Goal: Information Seeking & Learning: Learn about a topic

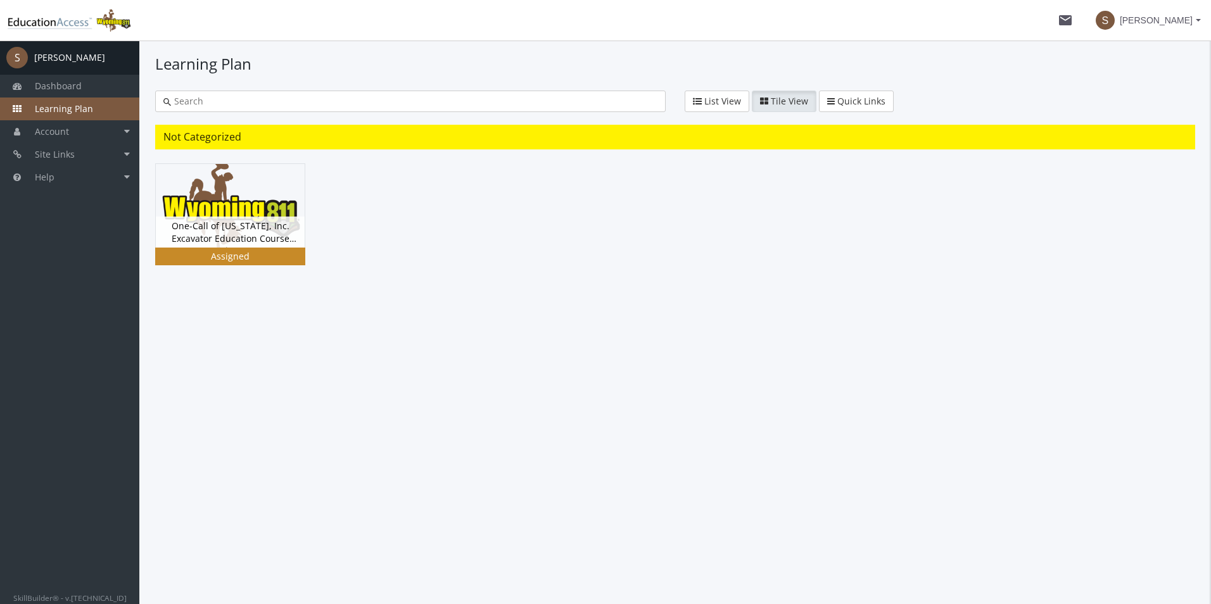
click at [238, 199] on img at bounding box center [230, 206] width 149 height 84
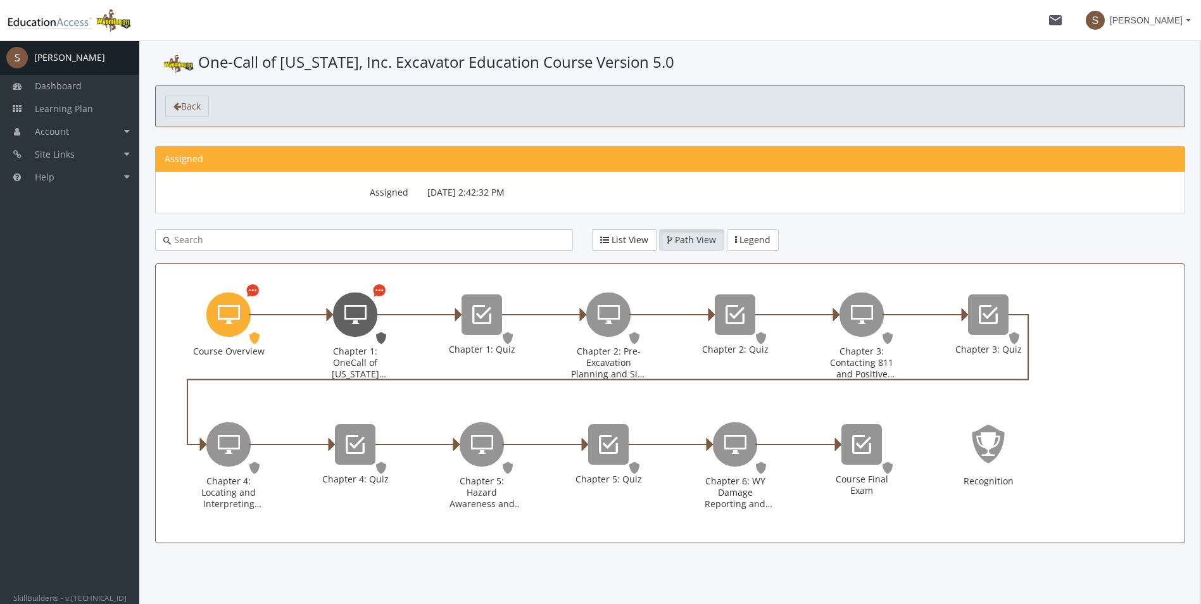
scroll to position [16, 0]
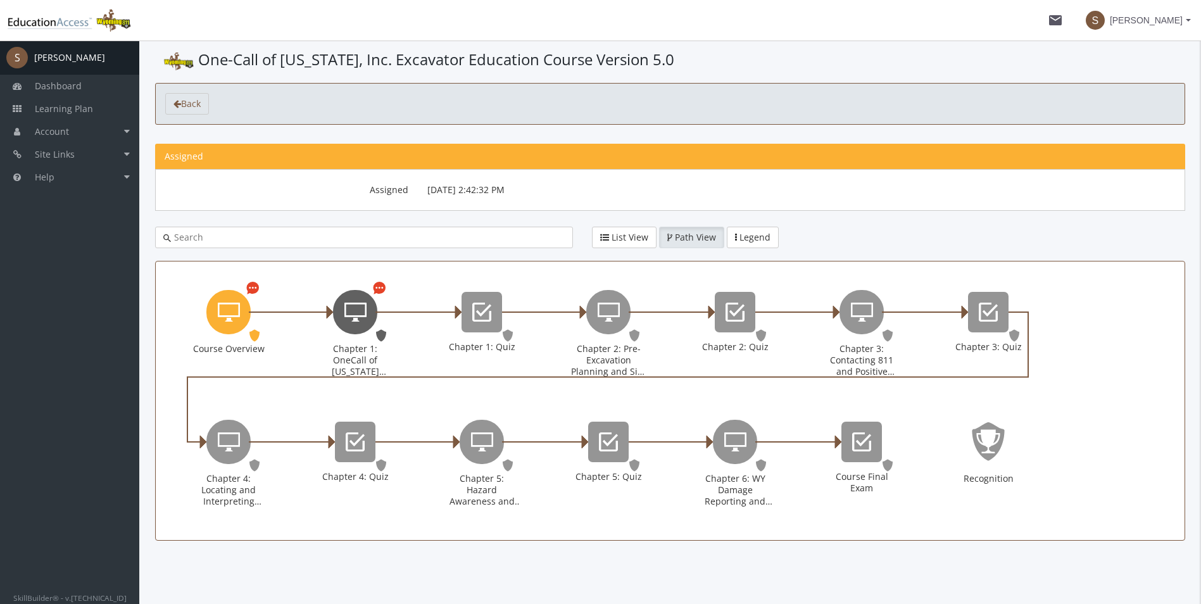
click at [357, 317] on icon "Chapter 1: OneCall of Wyoming Introduction" at bounding box center [356, 312] width 22 height 25
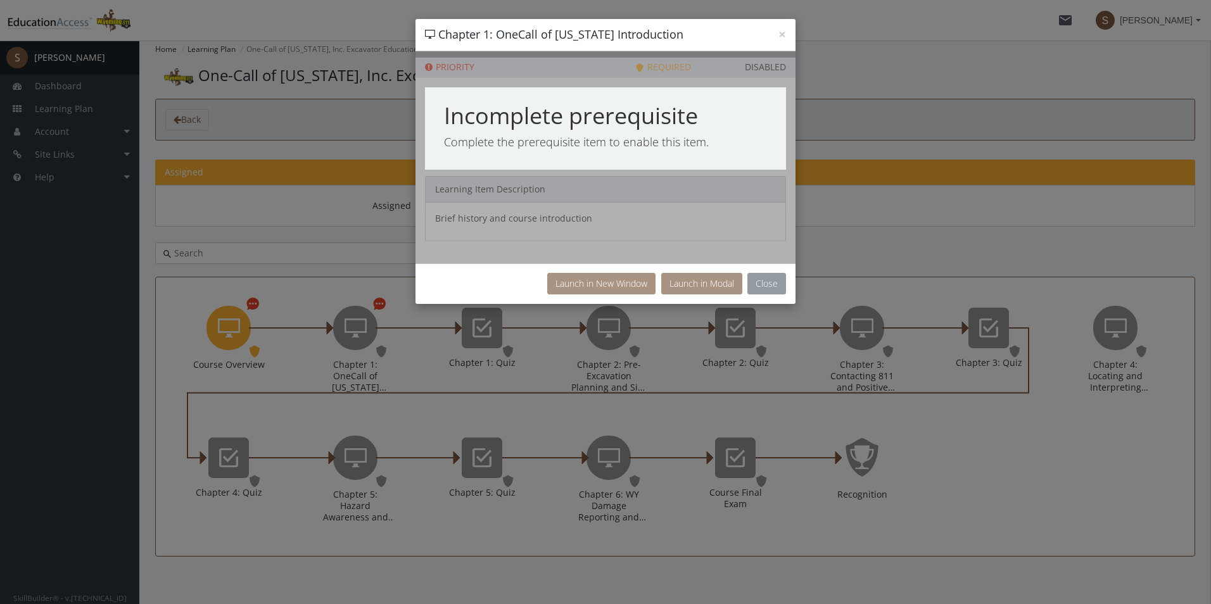
click at [775, 283] on button "Close" at bounding box center [766, 284] width 39 height 22
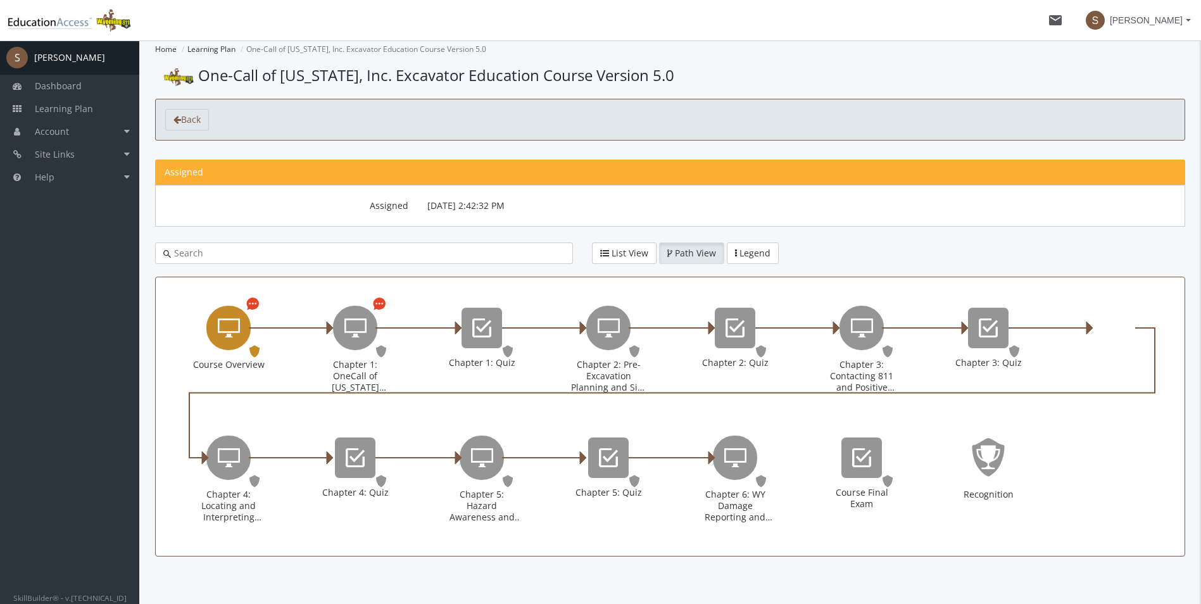
click at [228, 327] on icon "Course Overview" at bounding box center [229, 327] width 22 height 25
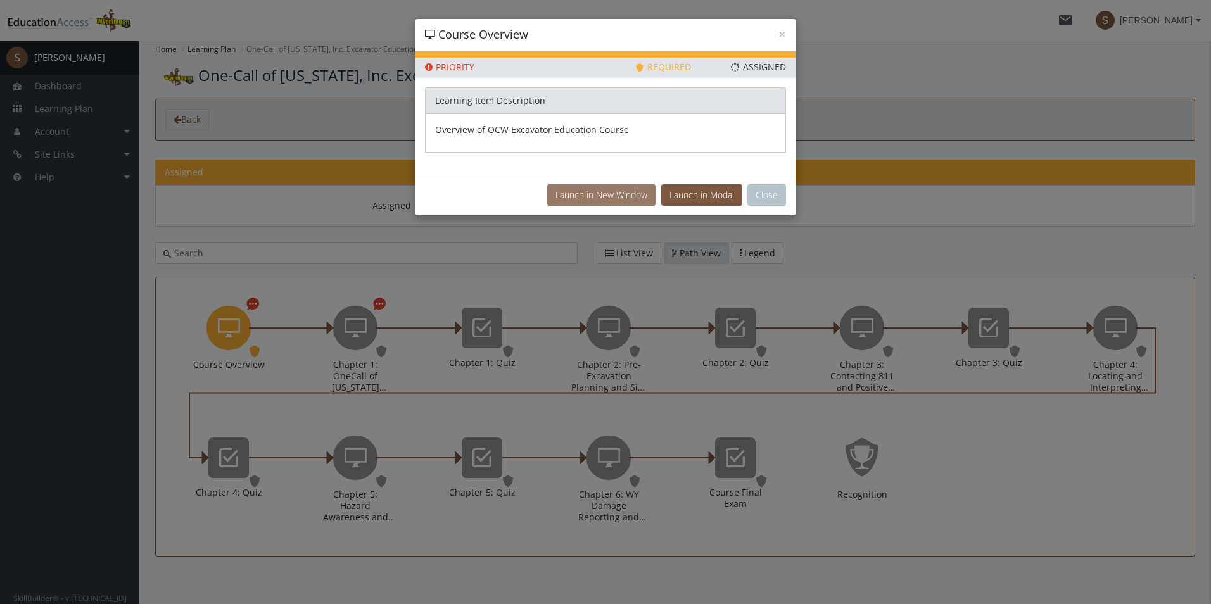
click at [597, 195] on button "Launch in New Window" at bounding box center [601, 195] width 108 height 22
click at [593, 135] on p "Overview of OCW Excavator Education Course" at bounding box center [605, 130] width 341 height 13
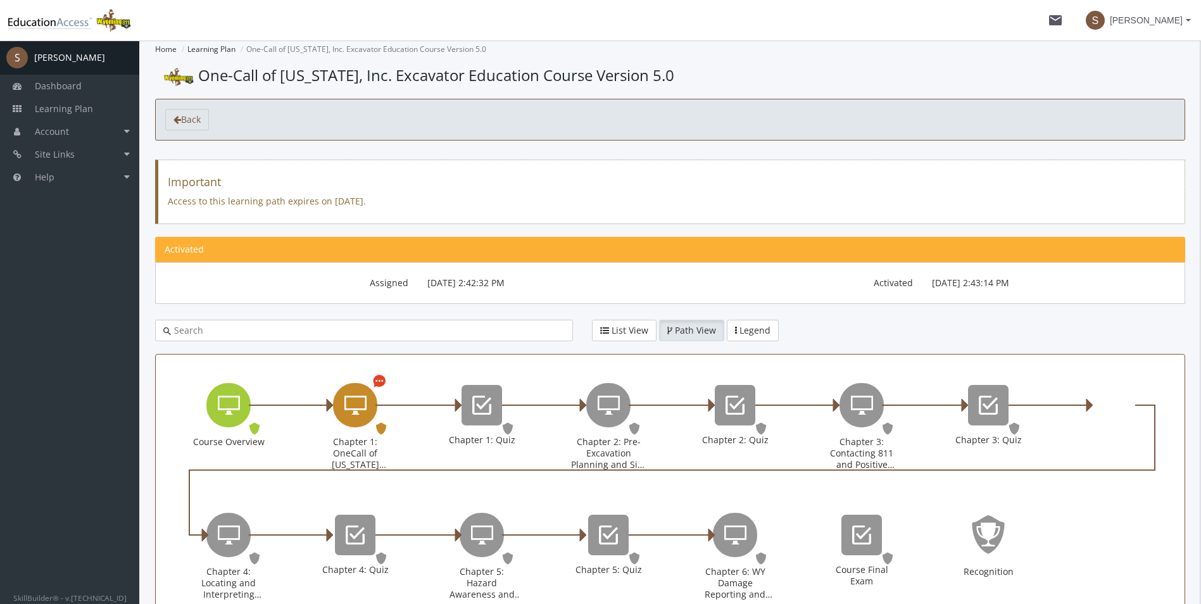
click at [354, 405] on icon "Chapter 1: OneCall of Wyoming Introduction" at bounding box center [356, 405] width 22 height 25
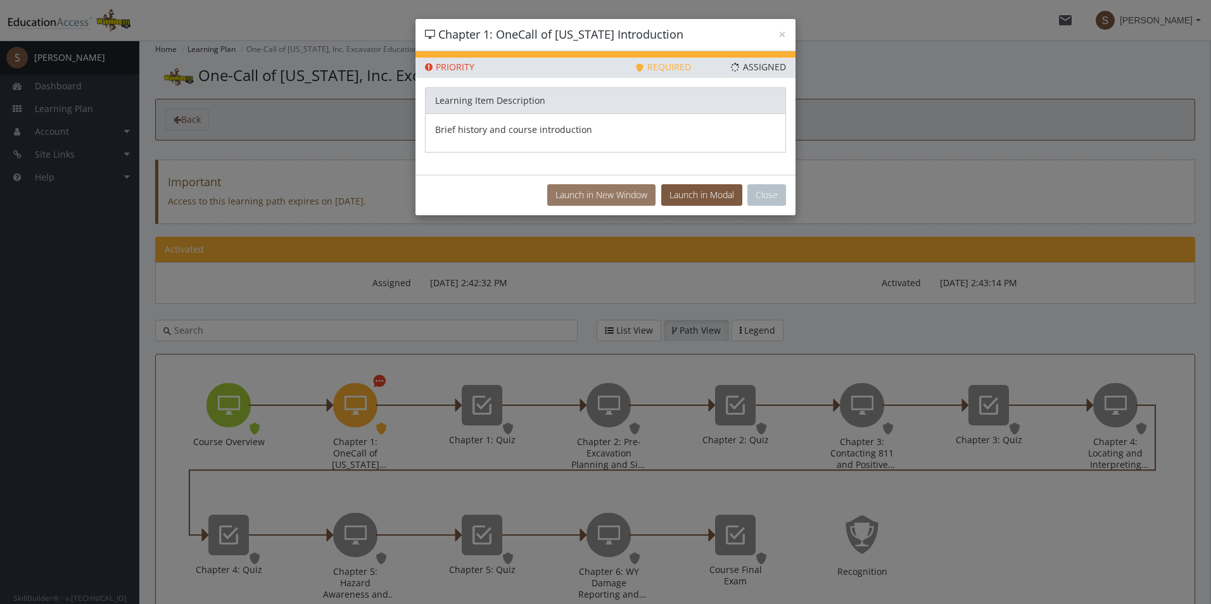
click at [599, 191] on button "Launch in New Window" at bounding box center [601, 195] width 108 height 22
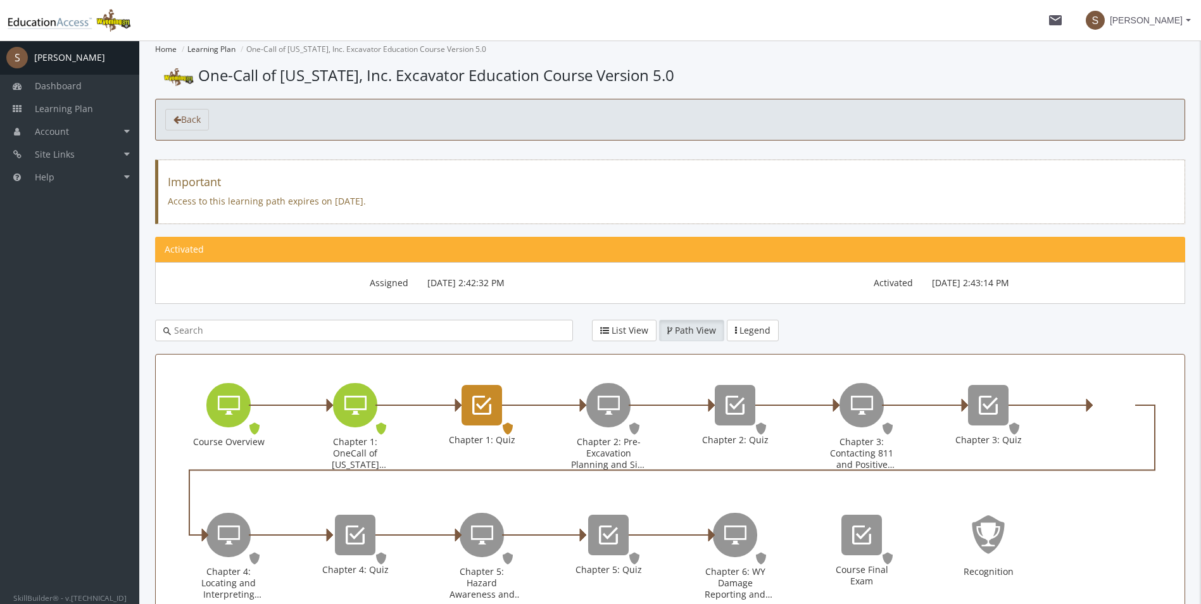
click at [470, 408] on div "Chapter 1: Quiz" at bounding box center [482, 405] width 41 height 41
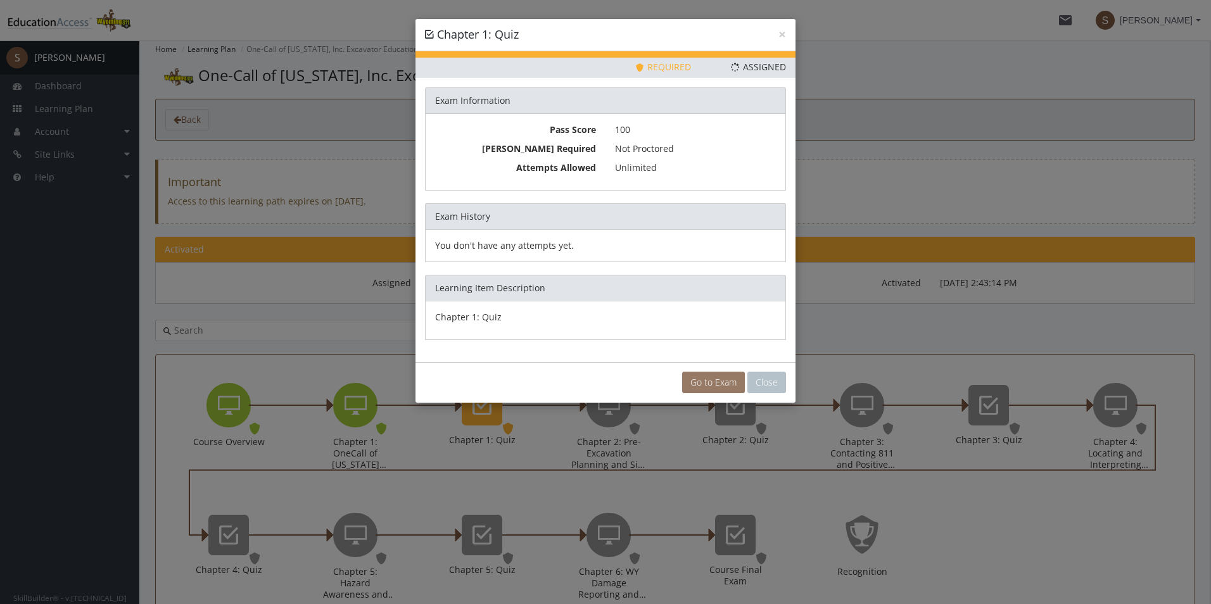
click at [724, 377] on link "Go to Exam" at bounding box center [713, 383] width 63 height 22
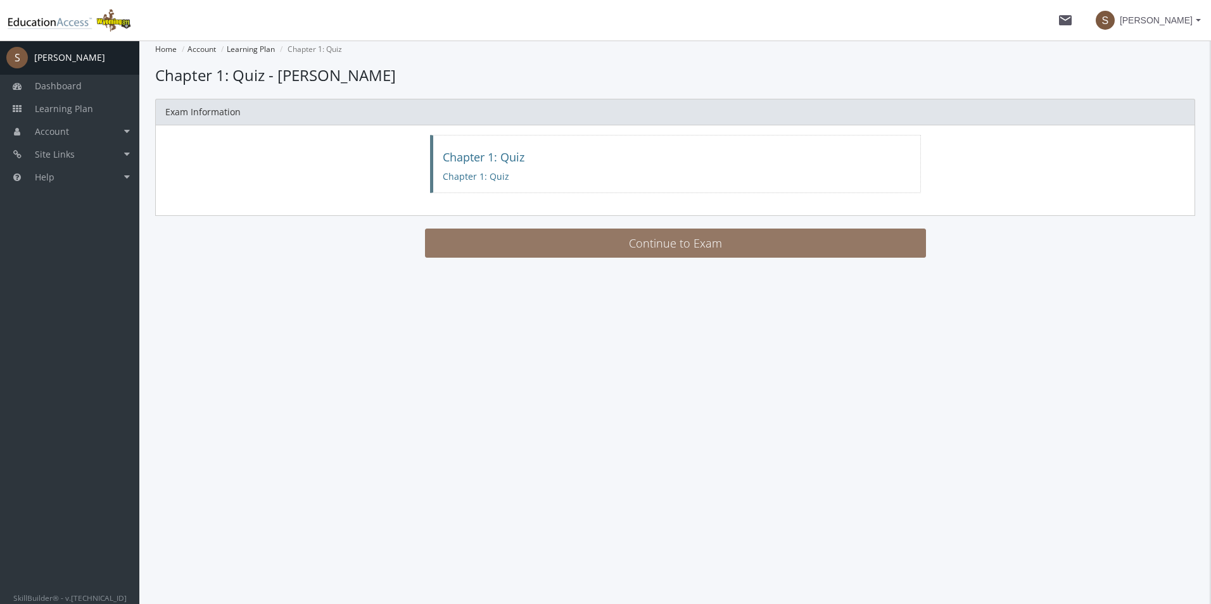
click at [675, 234] on button "Continue to Exam" at bounding box center [675, 243] width 501 height 29
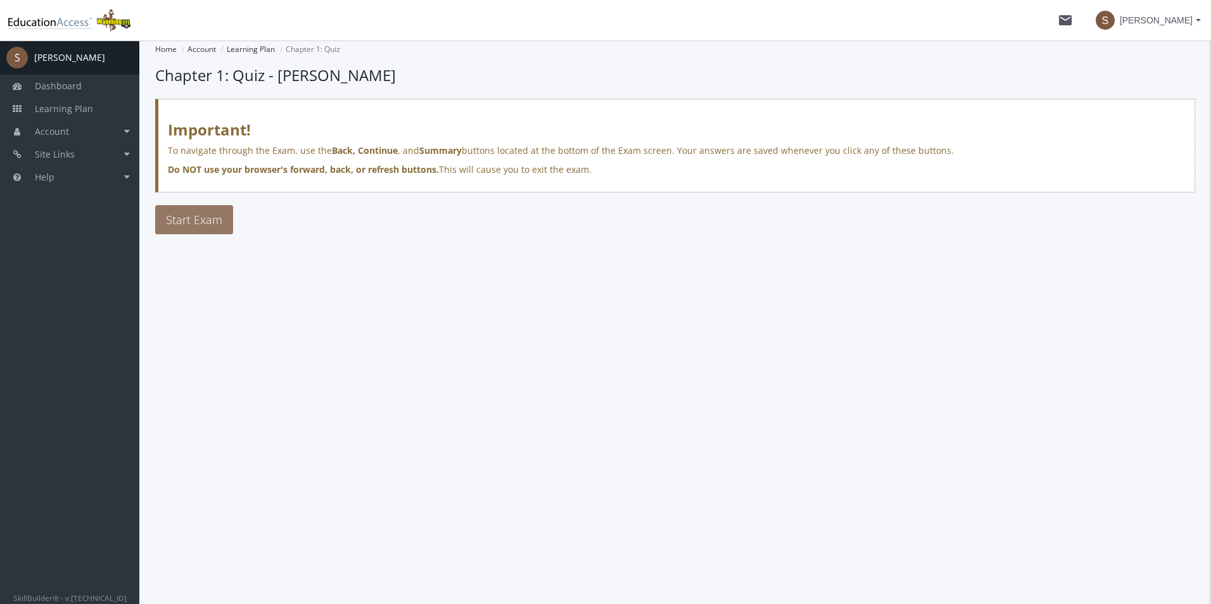
click at [183, 222] on span "Start Exam" at bounding box center [194, 219] width 56 height 15
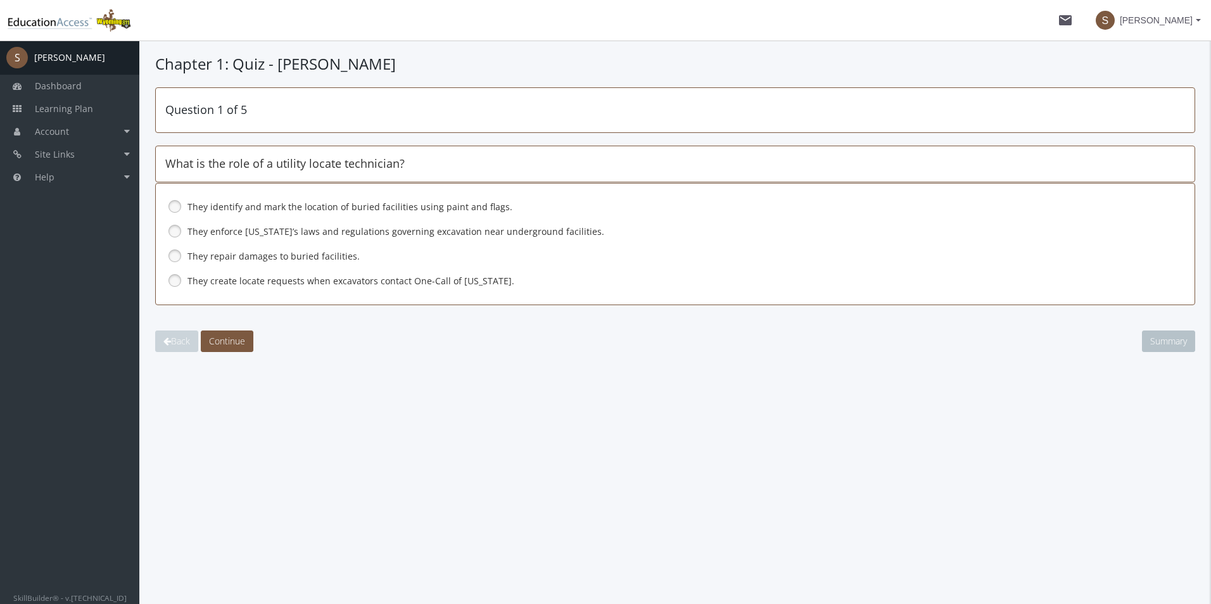
click at [171, 208] on link at bounding box center [174, 206] width 19 height 19
click at [225, 340] on span "Continue" at bounding box center [227, 341] width 36 height 12
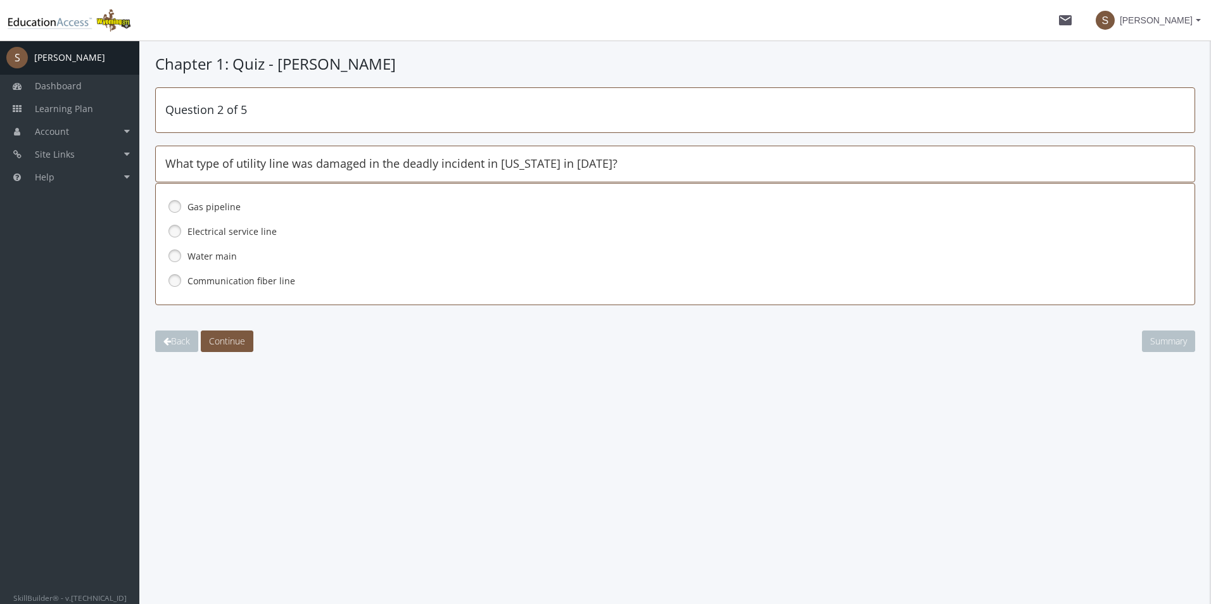
click at [170, 205] on link at bounding box center [174, 206] width 19 height 19
click at [233, 339] on span "Continue" at bounding box center [227, 341] width 36 height 12
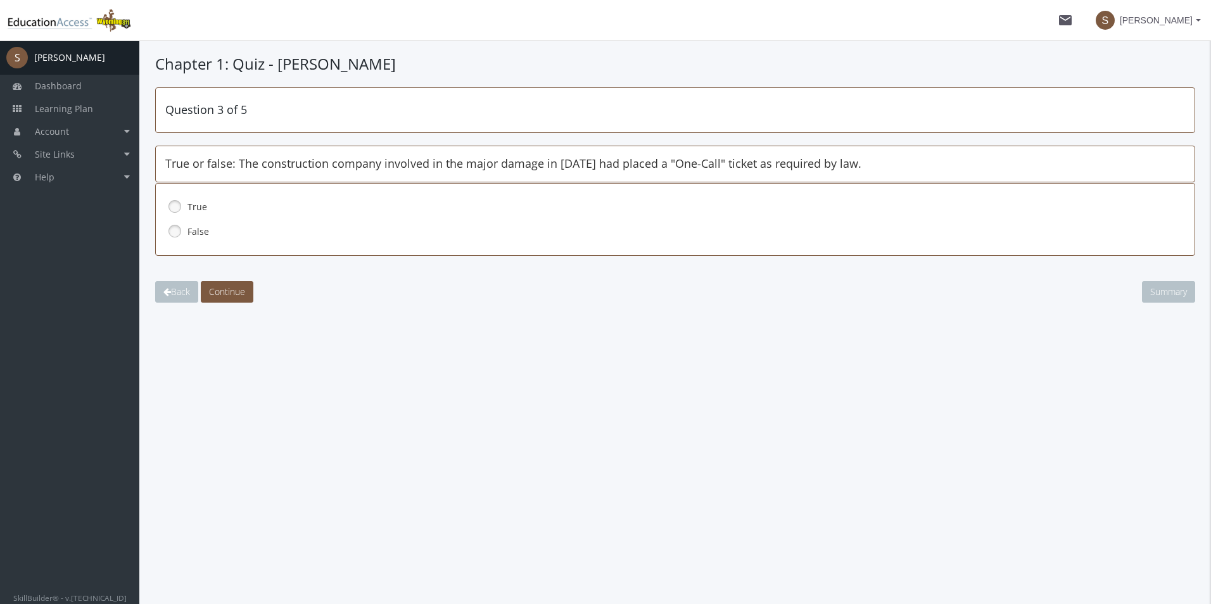
click at [174, 206] on link at bounding box center [174, 206] width 19 height 19
click at [227, 294] on span "Continue" at bounding box center [227, 292] width 36 height 12
click at [174, 230] on link at bounding box center [174, 231] width 19 height 19
click at [219, 288] on span "Continue" at bounding box center [227, 292] width 36 height 12
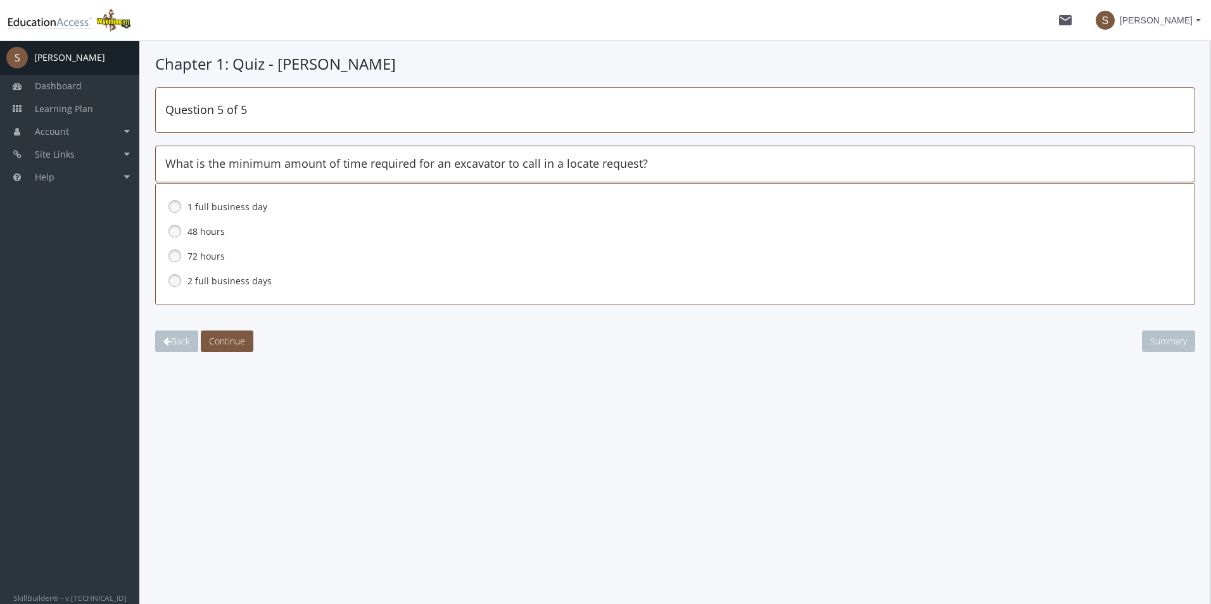
click at [174, 283] on link at bounding box center [174, 280] width 19 height 19
click at [229, 342] on span "Continue" at bounding box center [227, 341] width 36 height 12
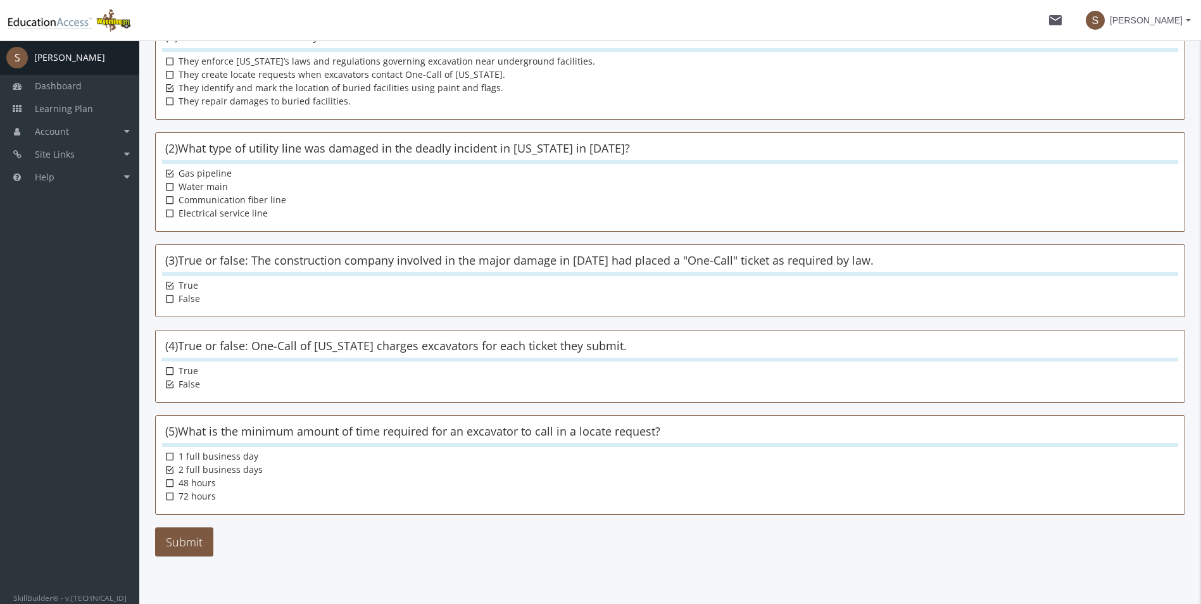
scroll to position [160, 0]
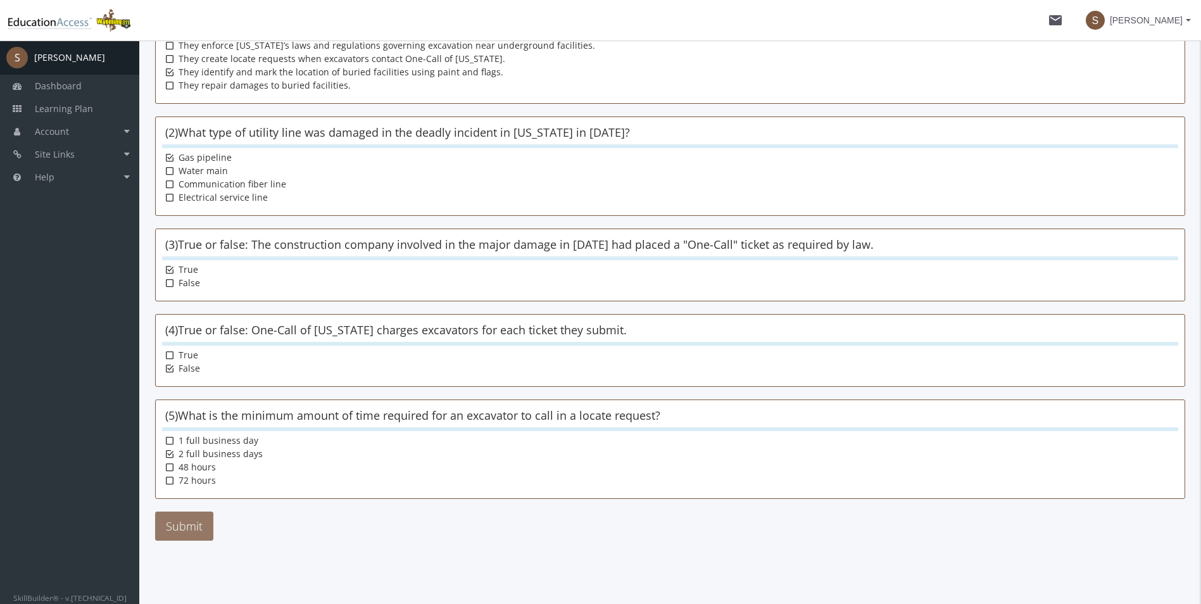
click at [181, 533] on button "Submit" at bounding box center [184, 526] width 58 height 29
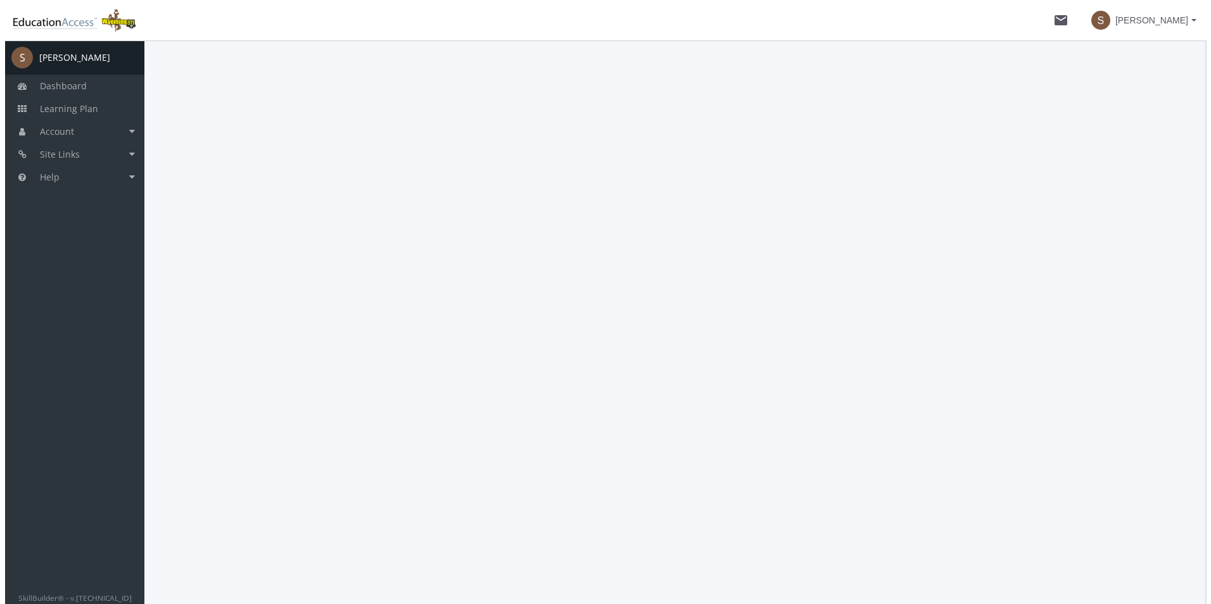
scroll to position [0, 0]
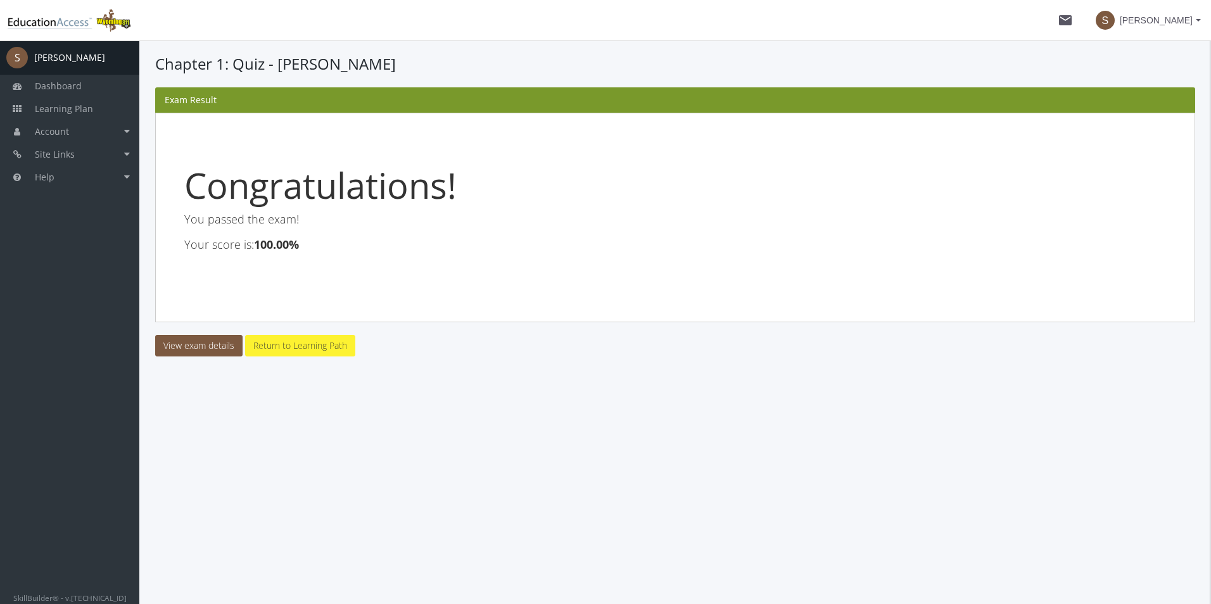
click at [309, 344] on link "Return to Learning Path" at bounding box center [300, 346] width 110 height 22
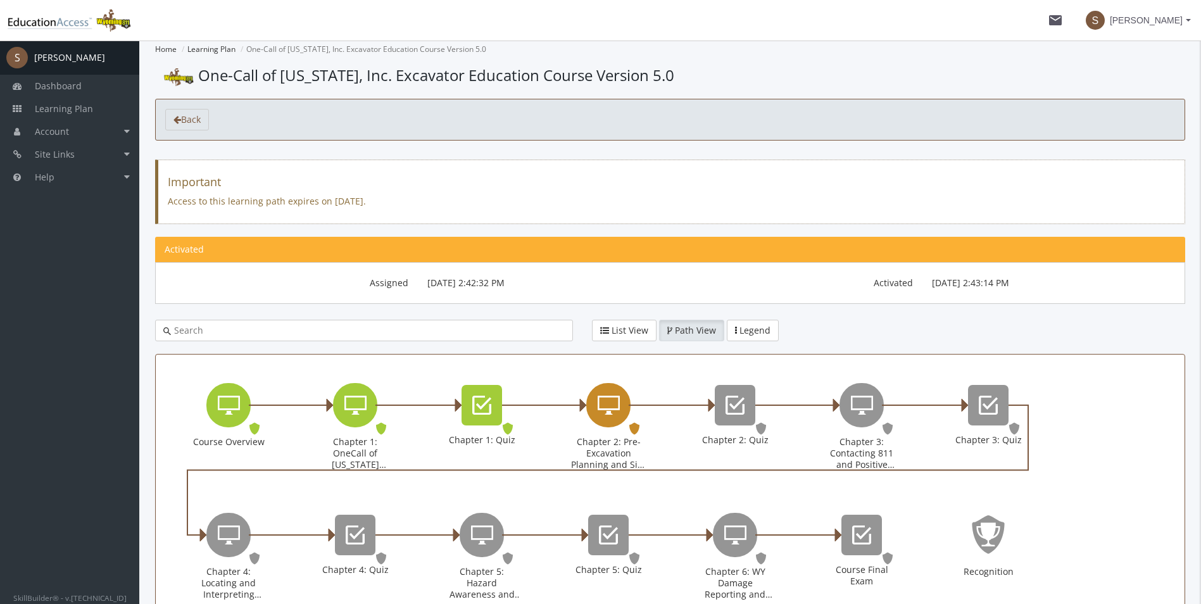
click at [617, 393] on icon "Chapter 2: Pre-Excavation Planning and Site Preparation" at bounding box center [609, 405] width 22 height 25
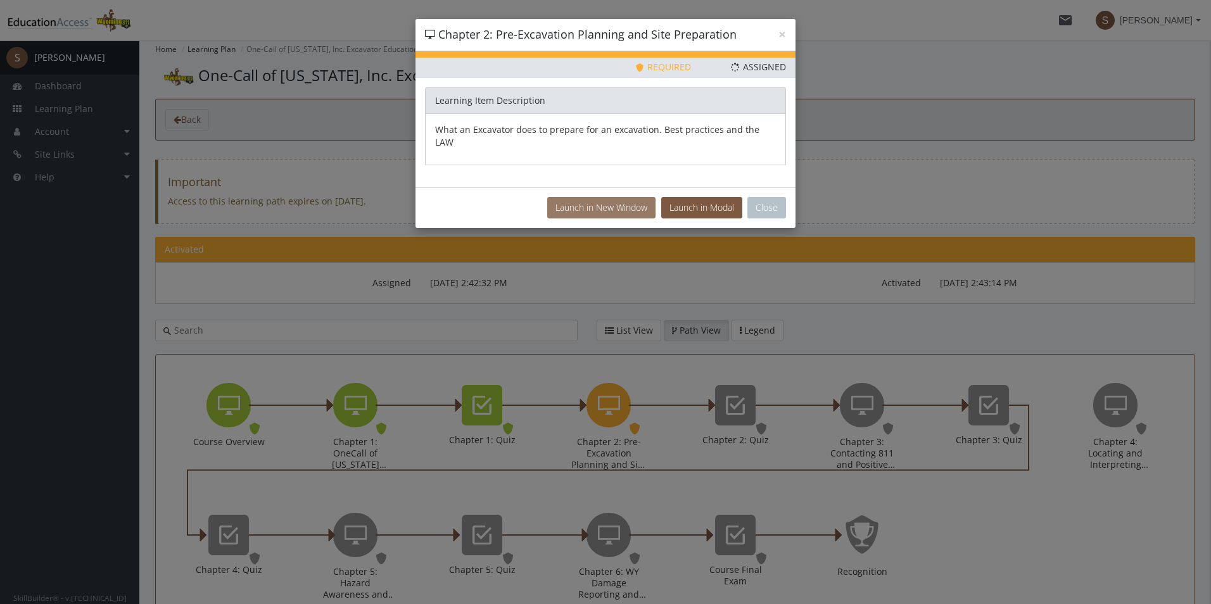
click at [614, 197] on button "Launch in New Window" at bounding box center [601, 208] width 108 height 22
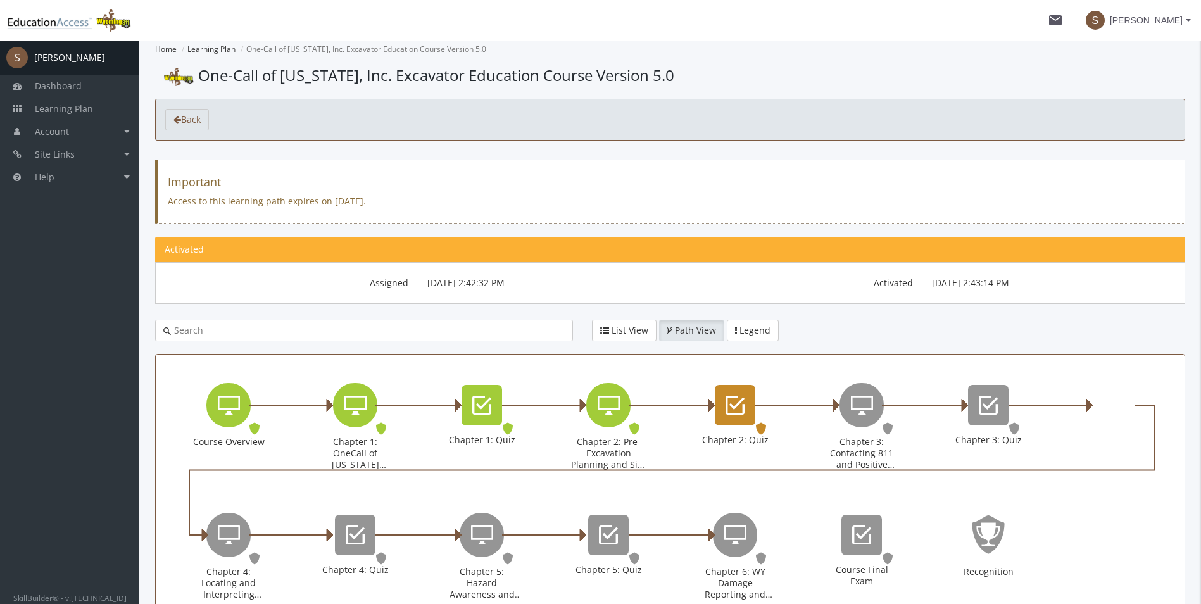
click at [731, 403] on icon "Chapter 2: Quiz" at bounding box center [735, 405] width 19 height 25
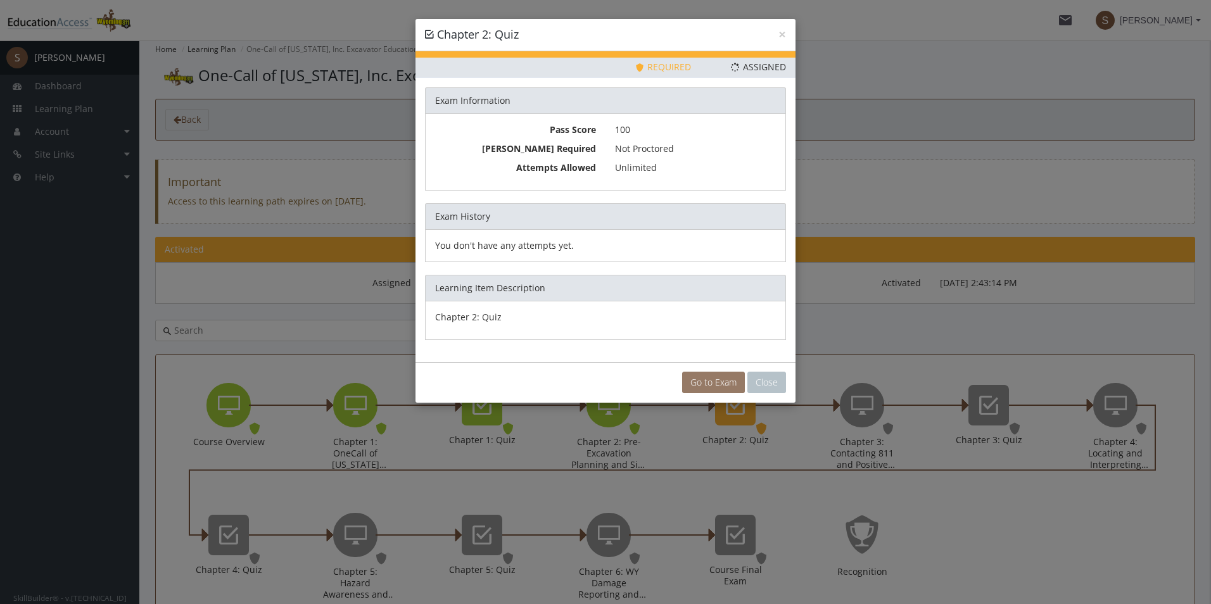
click at [717, 376] on link "Go to Exam" at bounding box center [713, 383] width 63 height 22
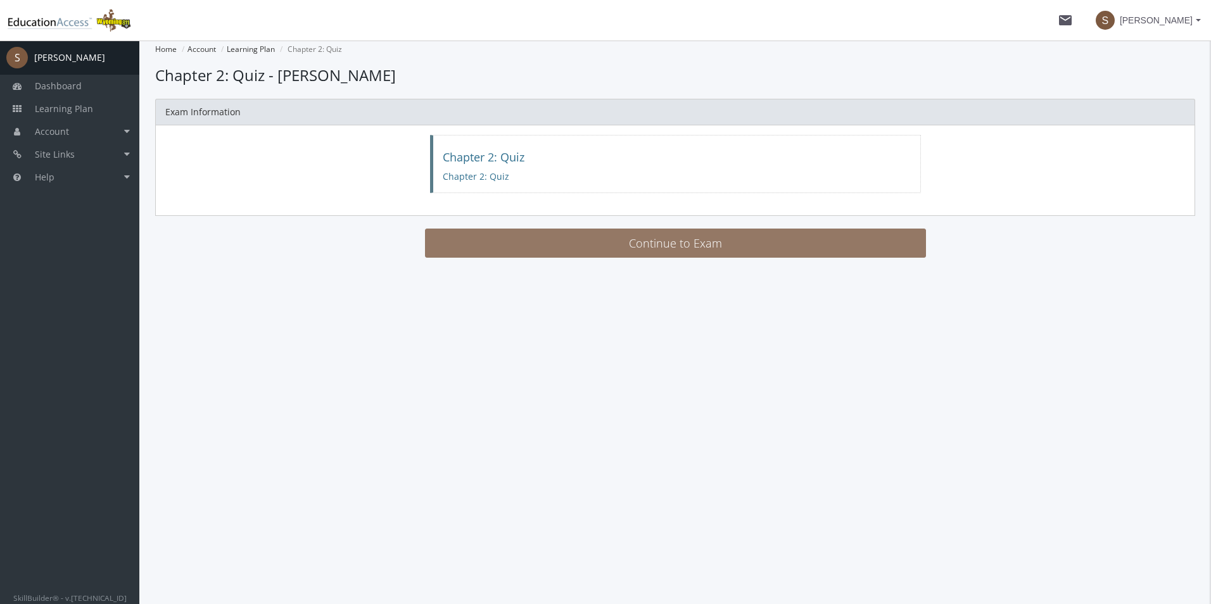
click at [704, 241] on button "Continue to Exam" at bounding box center [675, 243] width 501 height 29
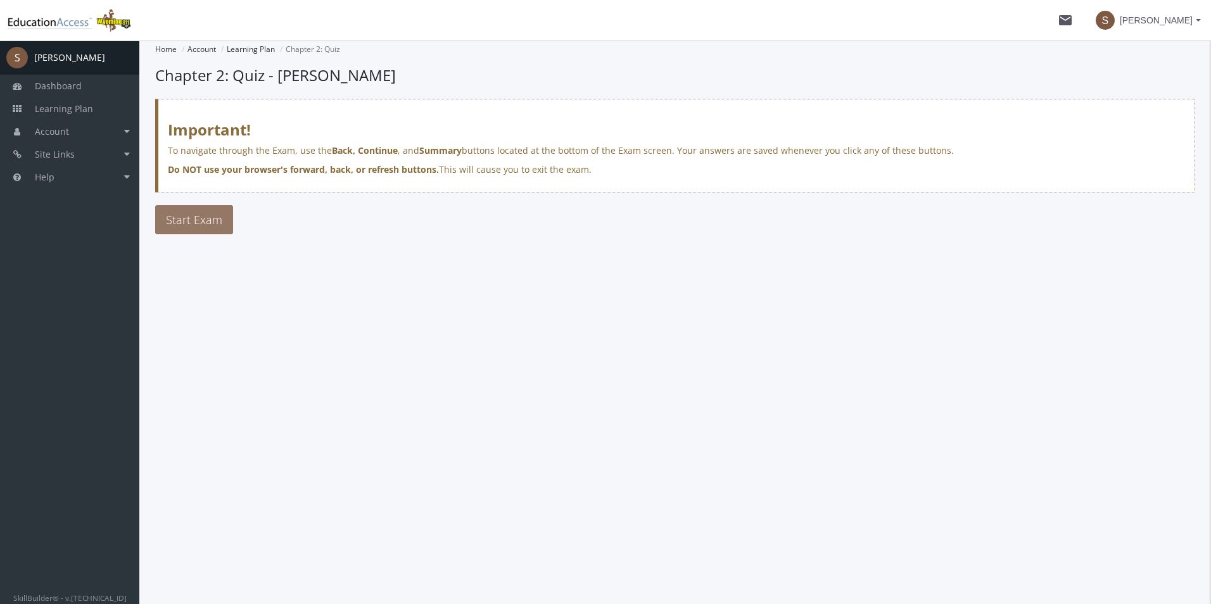
click at [206, 213] on span "Start Exam" at bounding box center [194, 219] width 56 height 15
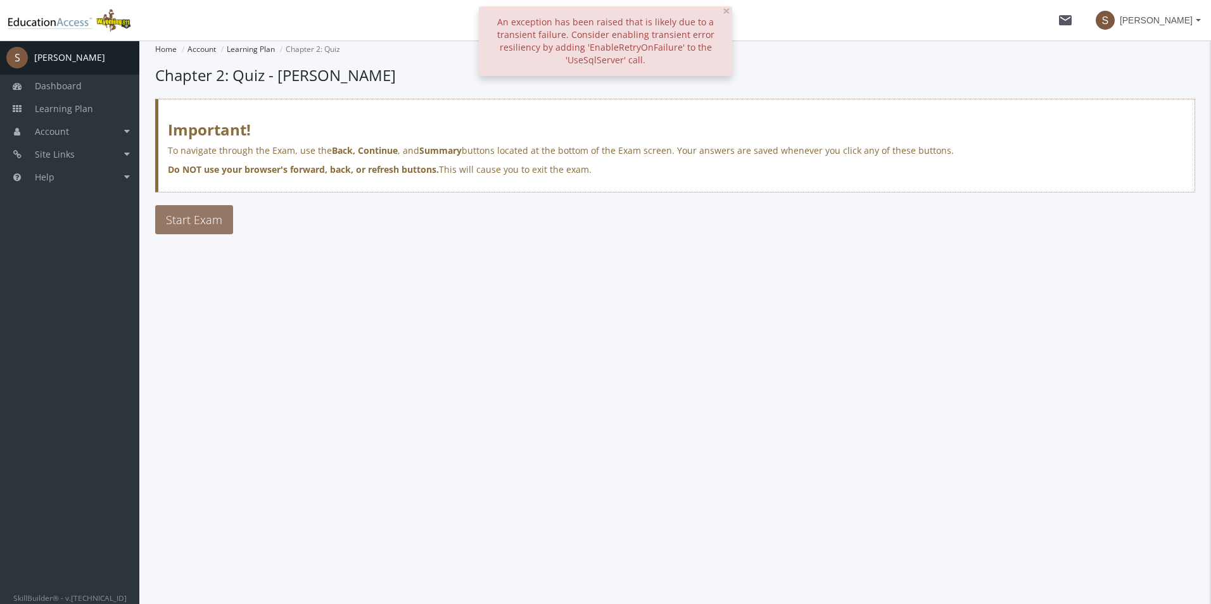
click at [206, 213] on span "Start Exam" at bounding box center [194, 219] width 56 height 15
click at [728, 11] on span "×" at bounding box center [727, 11] width 8 height 18
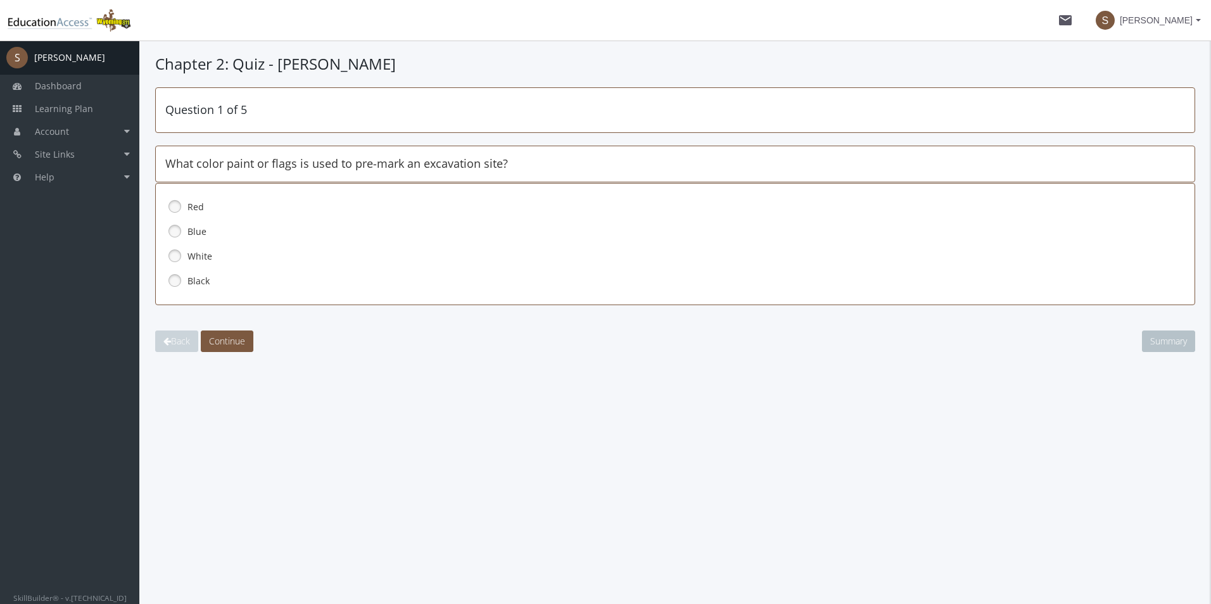
click at [175, 259] on link at bounding box center [174, 255] width 19 height 19
click at [229, 336] on span "Continue" at bounding box center [227, 341] width 36 height 12
click at [171, 281] on link at bounding box center [174, 280] width 19 height 19
click at [227, 341] on span "Continue" at bounding box center [227, 341] width 36 height 12
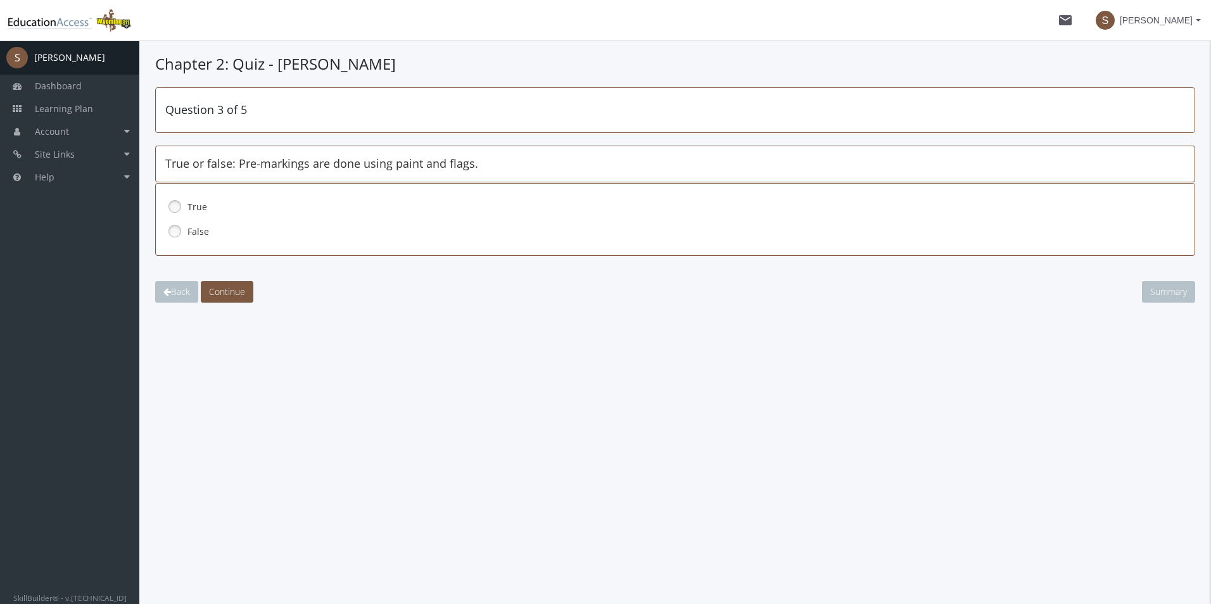
click at [178, 230] on link at bounding box center [174, 231] width 19 height 19
click at [234, 291] on span "Continue" at bounding box center [227, 292] width 36 height 12
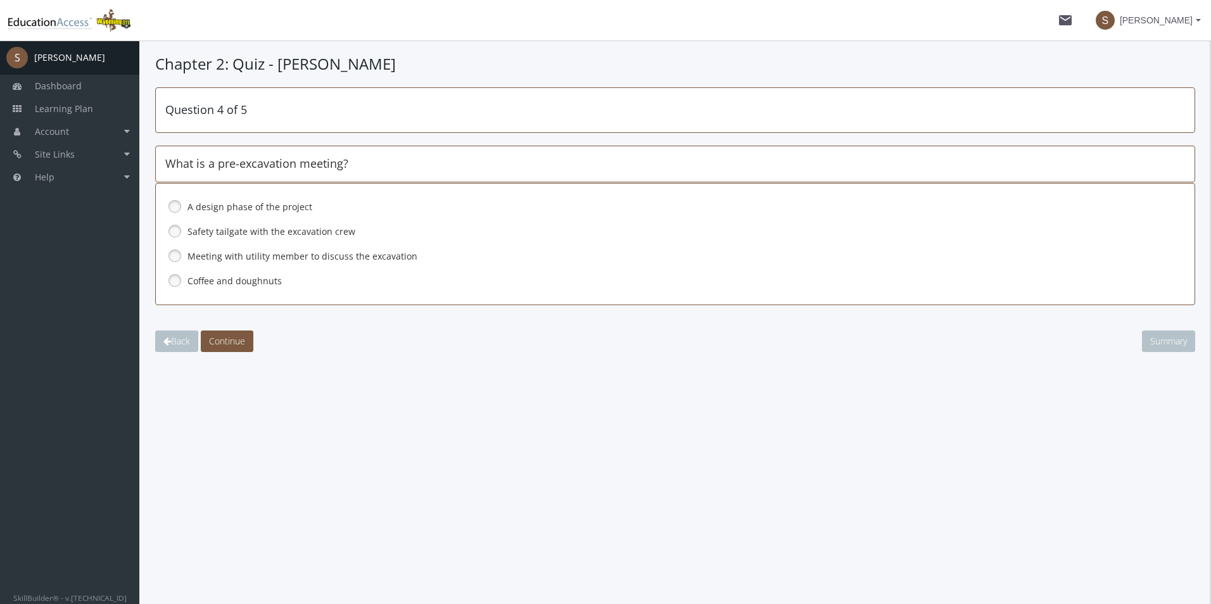
click at [174, 255] on link at bounding box center [174, 255] width 19 height 19
click at [242, 342] on span "Continue" at bounding box center [227, 341] width 36 height 12
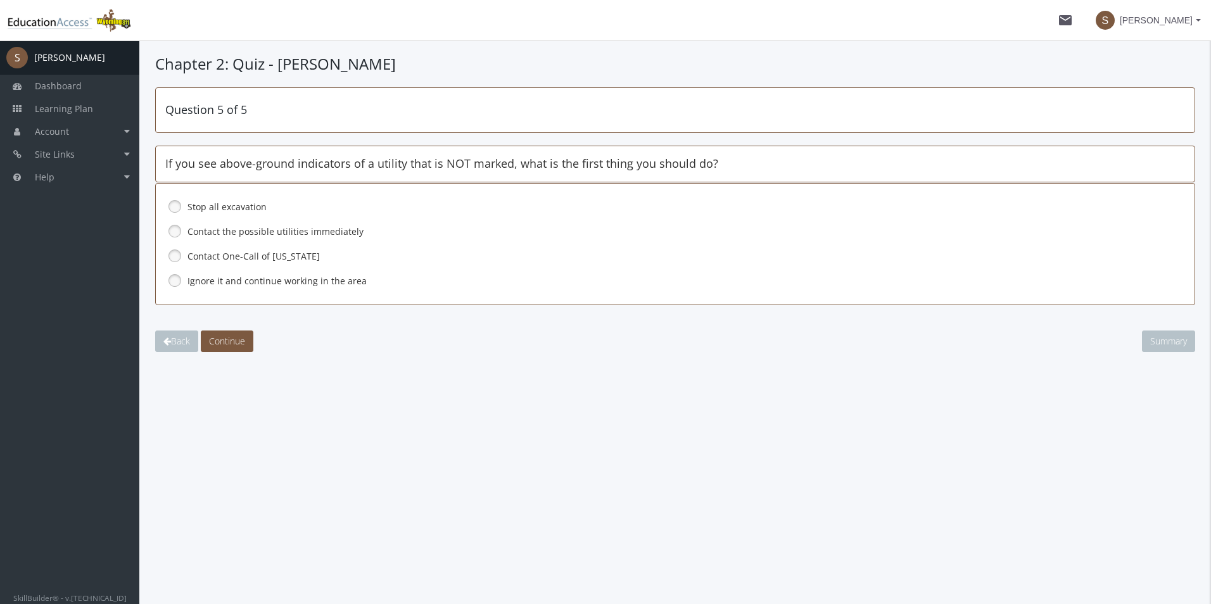
click at [178, 206] on link at bounding box center [174, 206] width 19 height 19
click at [227, 339] on span "Continue" at bounding box center [227, 341] width 36 height 12
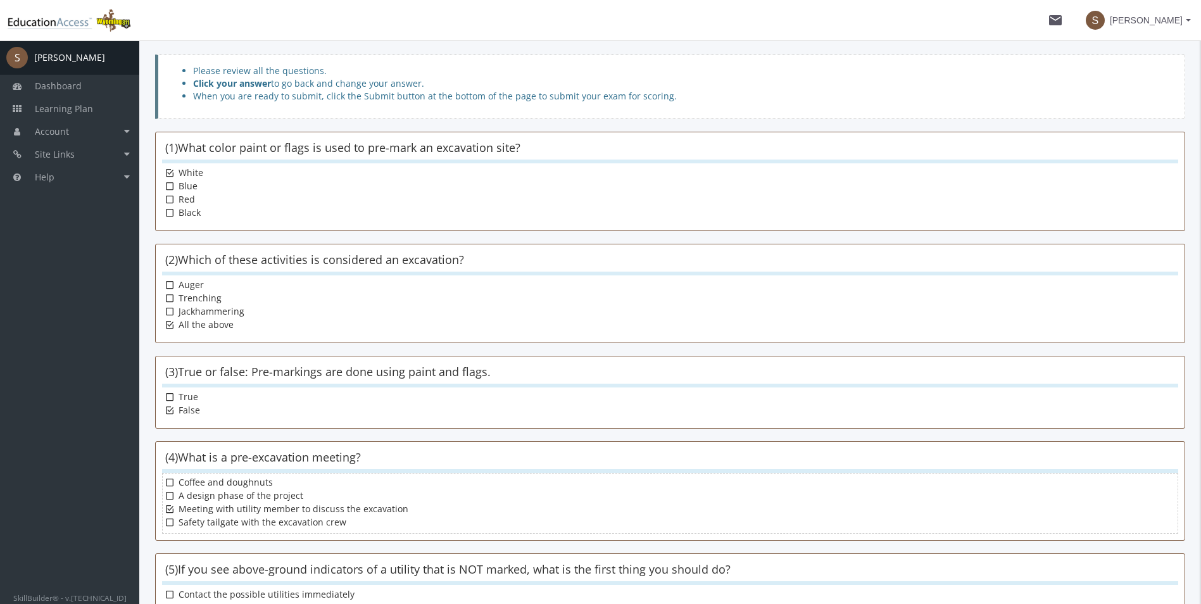
scroll to position [187, 0]
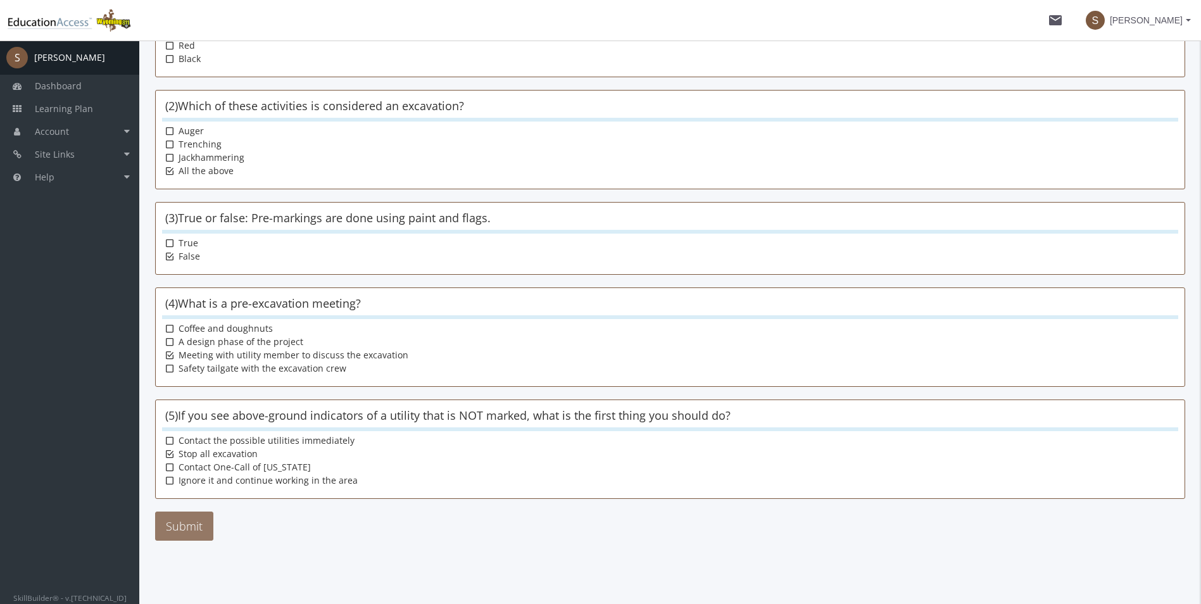
click at [195, 524] on button "Submit" at bounding box center [184, 526] width 58 height 29
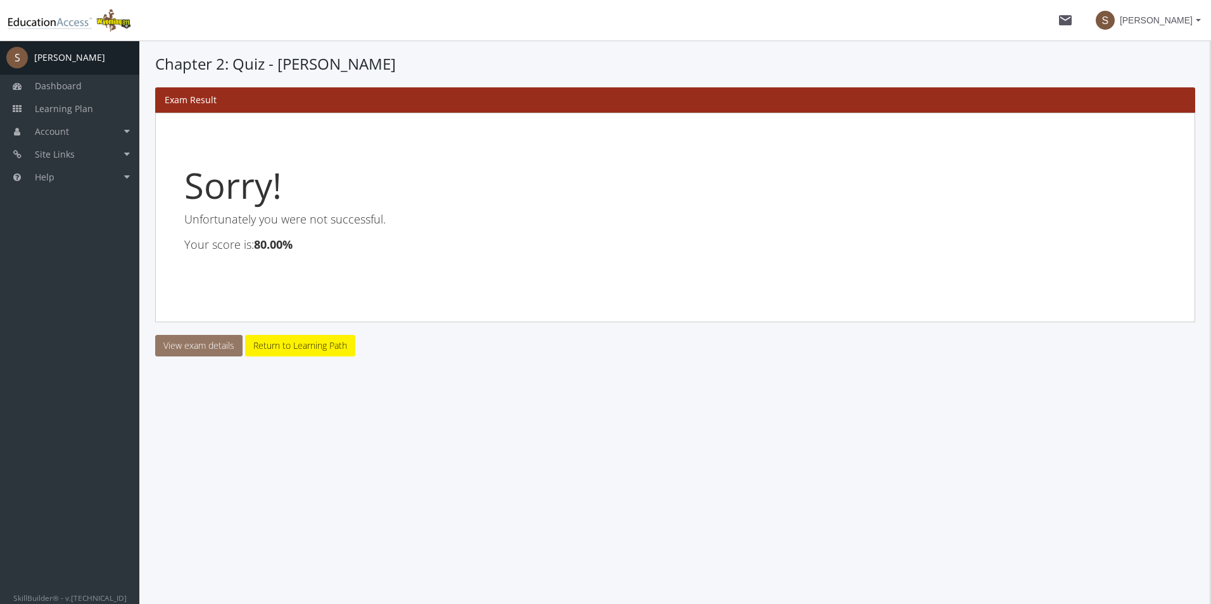
click at [203, 343] on link "View exam details" at bounding box center [198, 346] width 87 height 22
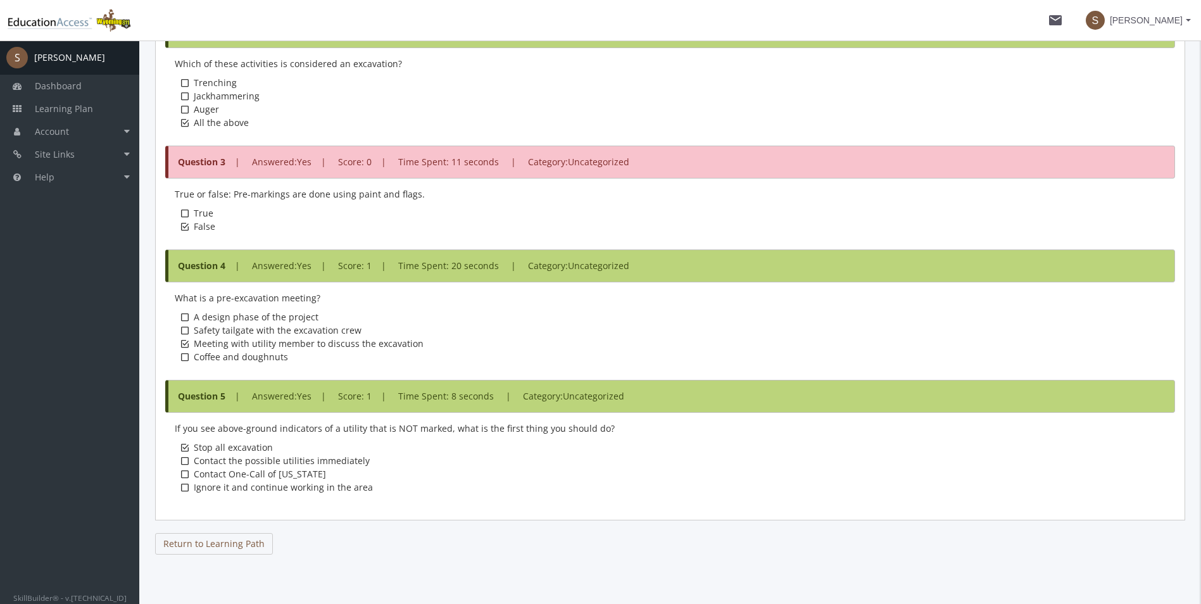
scroll to position [694, 0]
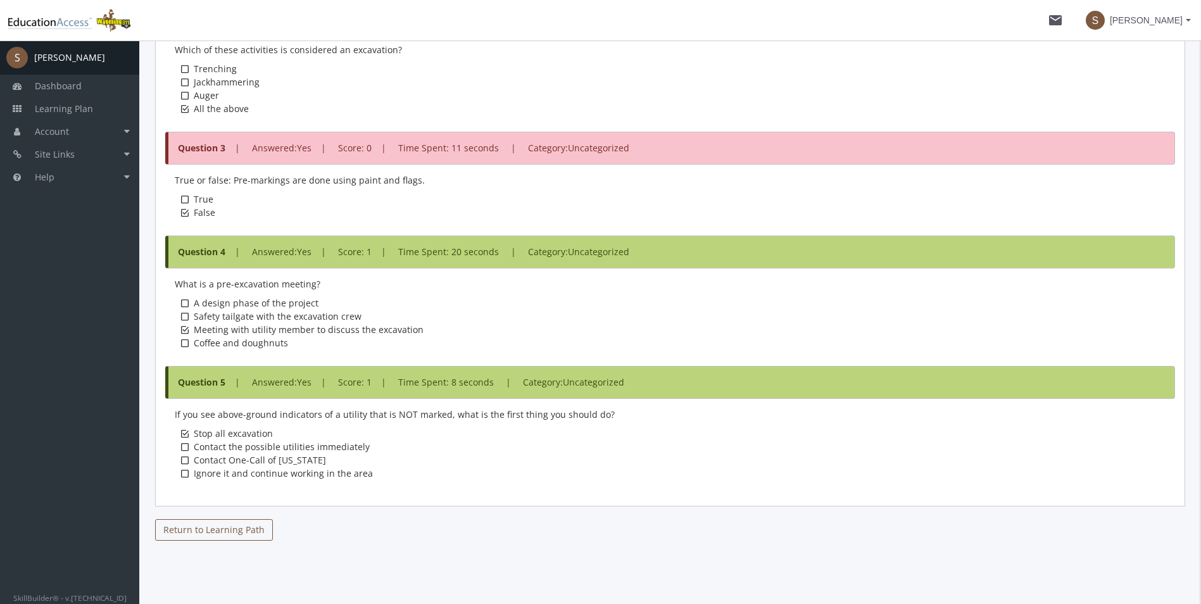
click at [222, 531] on link "Return to Learning Path" at bounding box center [214, 530] width 118 height 22
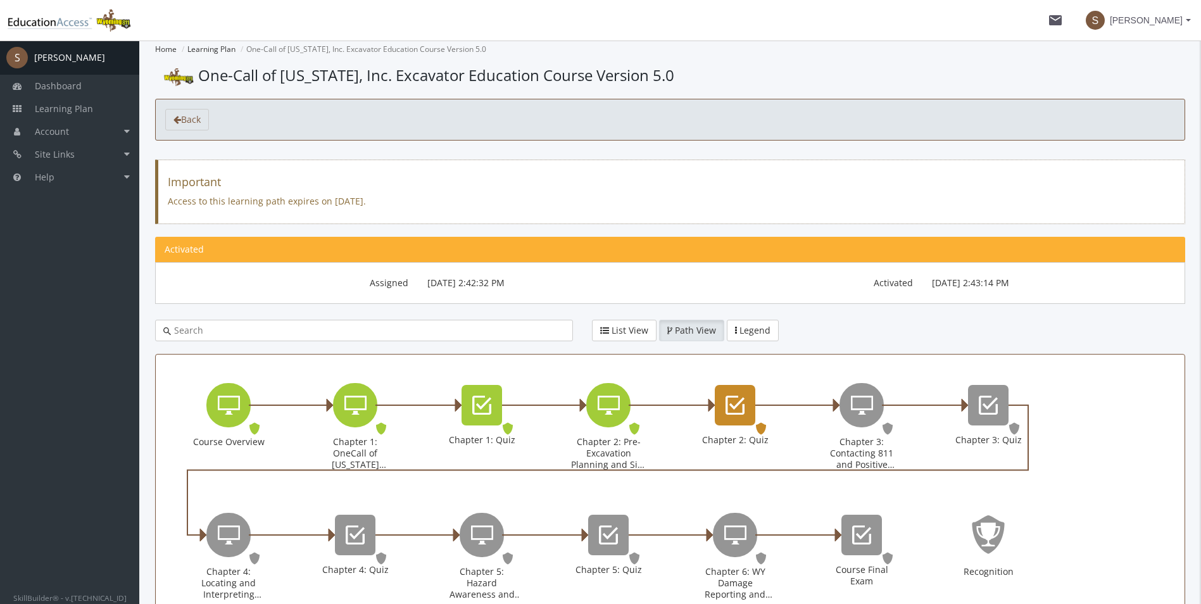
click at [739, 394] on icon "Chapter 2: Quiz" at bounding box center [735, 405] width 19 height 25
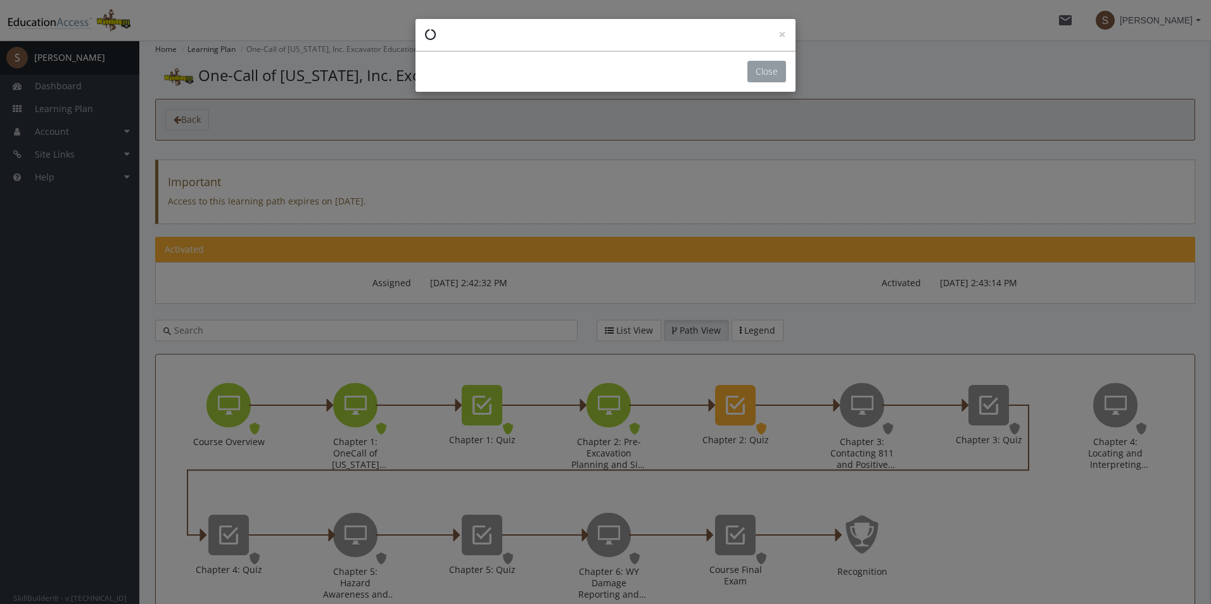
click at [766, 71] on button "Close" at bounding box center [766, 72] width 39 height 22
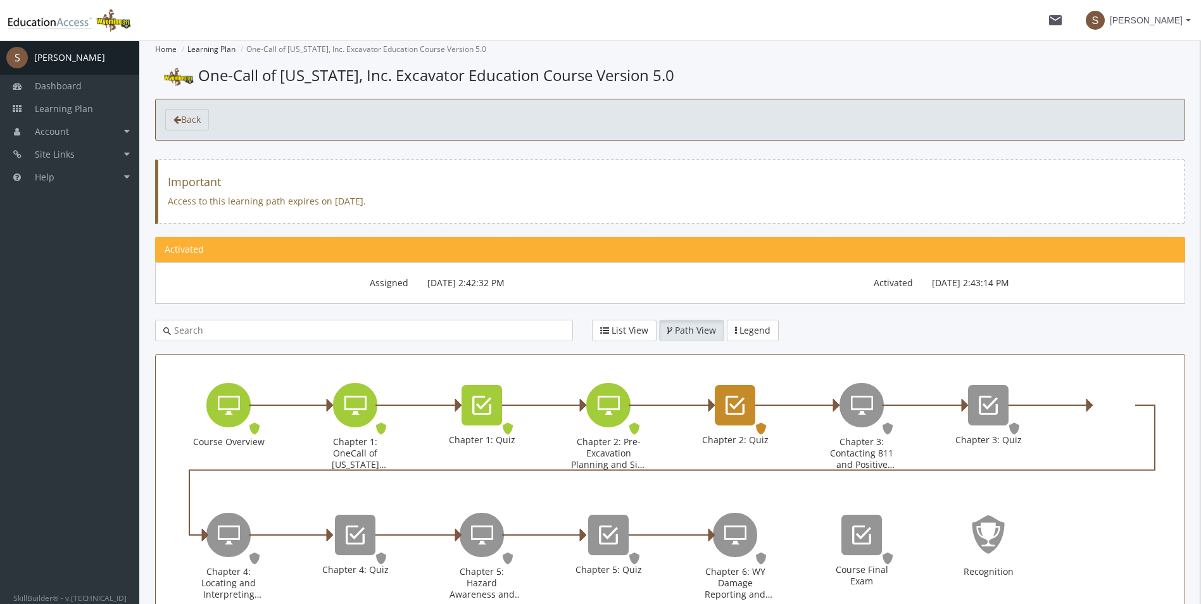
click at [734, 398] on icon "Chapter 2: Quiz" at bounding box center [735, 405] width 19 height 25
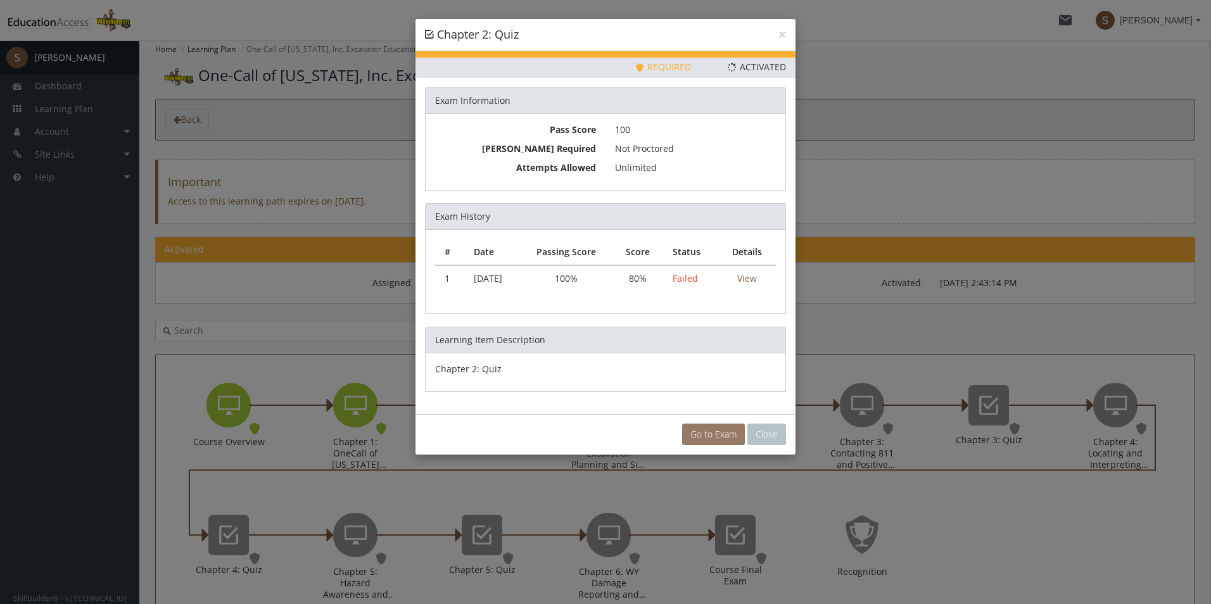
click at [710, 433] on link "Go to Exam" at bounding box center [713, 435] width 63 height 22
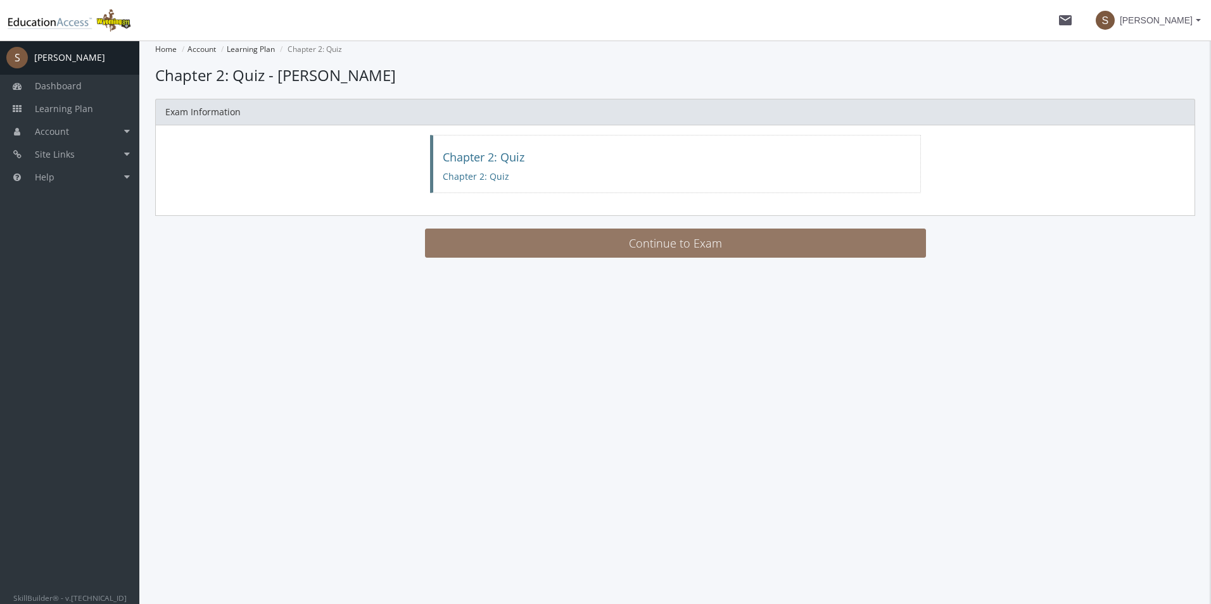
click at [695, 244] on button "Continue to Exam" at bounding box center [675, 243] width 501 height 29
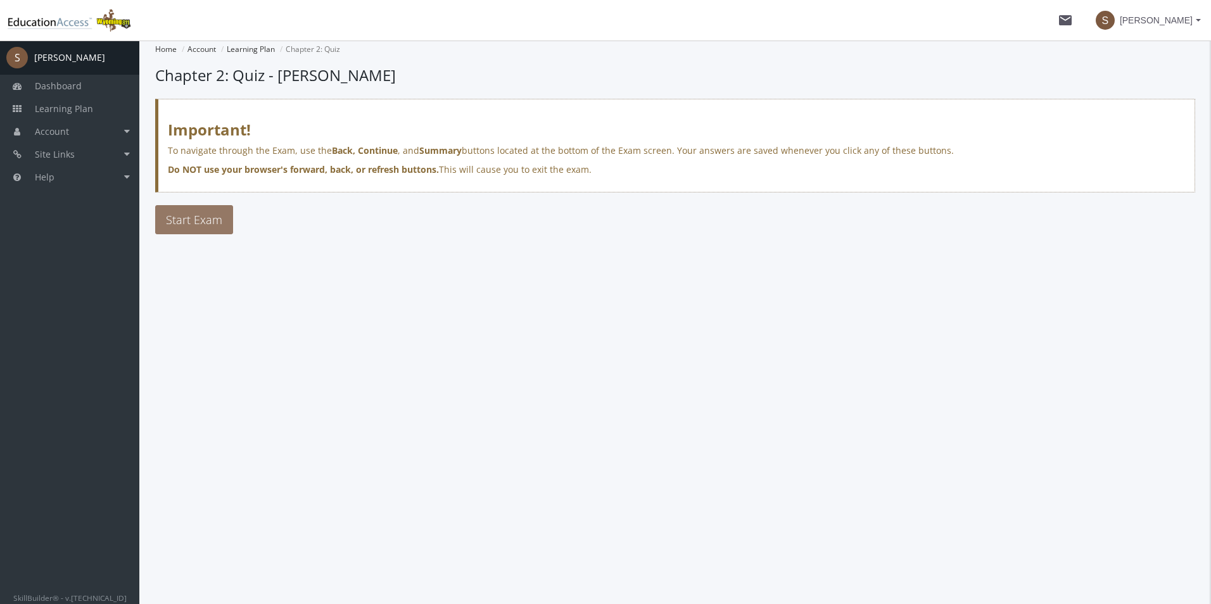
click at [175, 220] on span "Start Exam" at bounding box center [194, 219] width 56 height 15
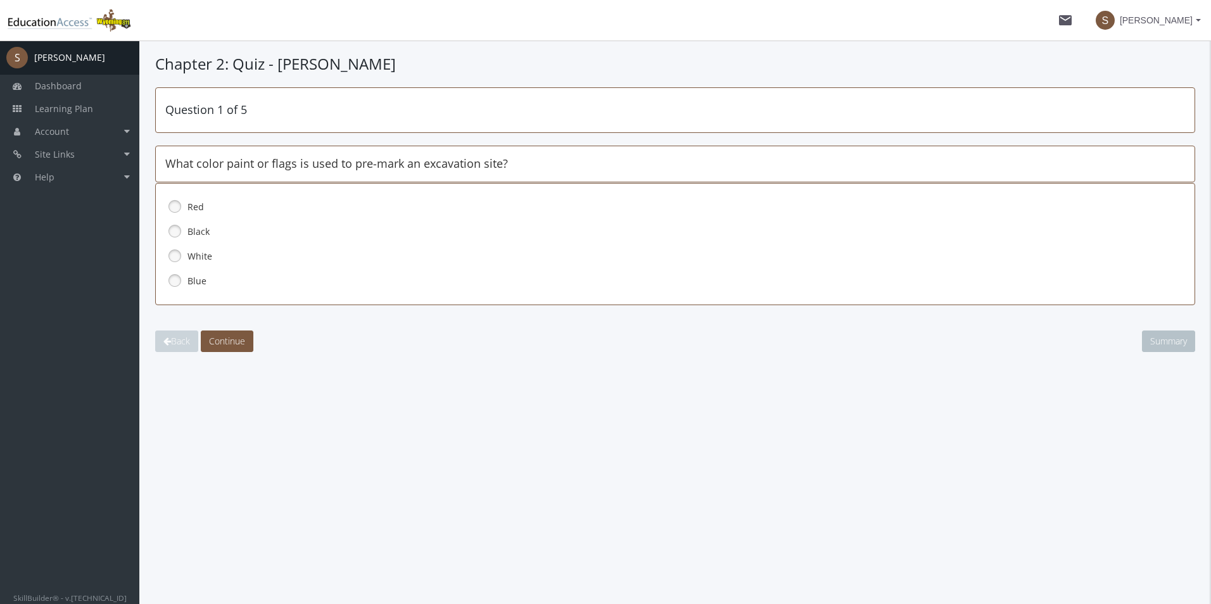
click at [170, 251] on link at bounding box center [174, 255] width 19 height 19
click at [240, 329] on div "Question 1 of 5 What color paint or flags is used to pre-mark an excavation sit…" at bounding box center [675, 219] width 1040 height 265
click at [234, 342] on span "Continue" at bounding box center [227, 341] width 36 height 12
click at [181, 282] on link at bounding box center [174, 280] width 19 height 19
click at [222, 348] on button "Continue" at bounding box center [227, 342] width 53 height 22
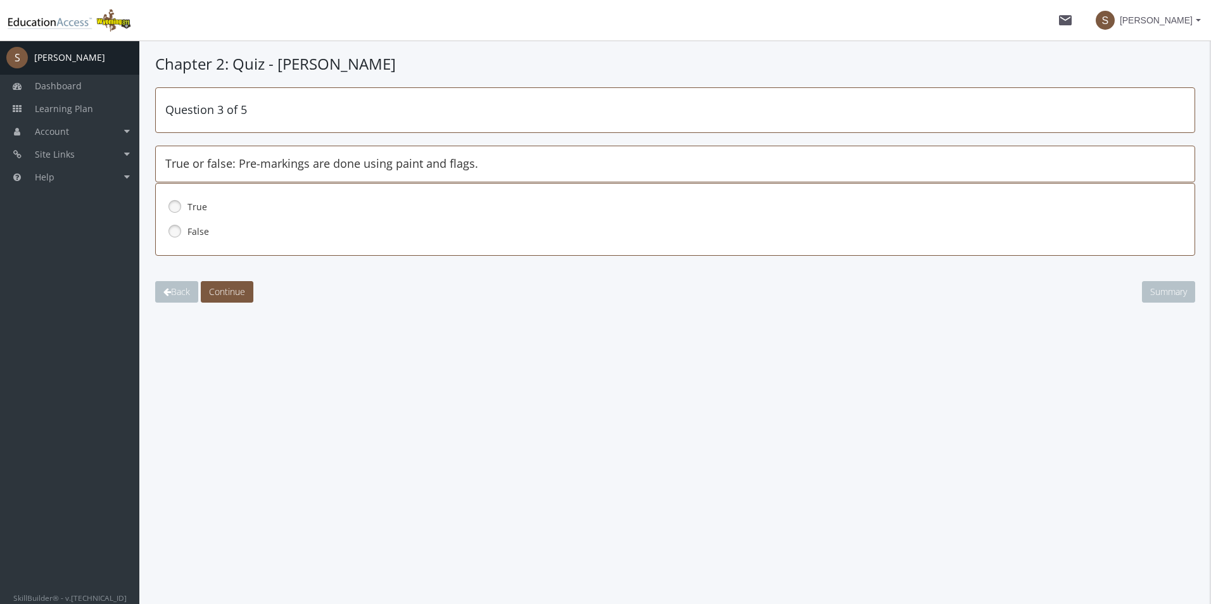
click at [175, 206] on link at bounding box center [174, 206] width 19 height 19
click at [225, 300] on button "Continue" at bounding box center [227, 292] width 53 height 22
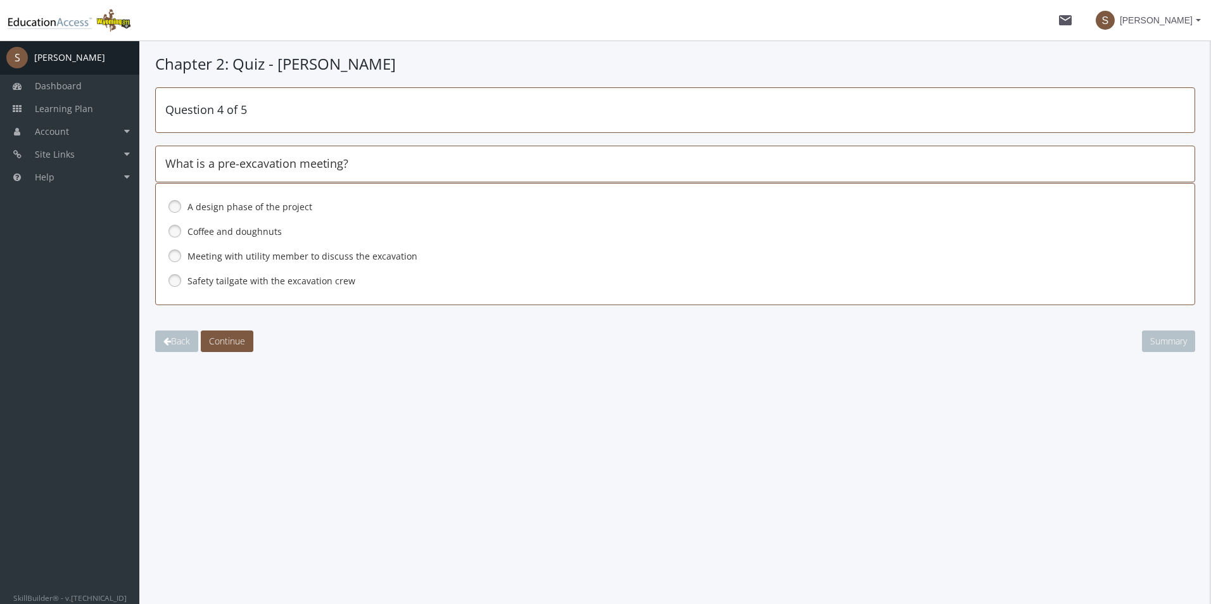
click at [178, 256] on link at bounding box center [174, 255] width 19 height 19
click at [232, 340] on span "Continue" at bounding box center [227, 341] width 36 height 12
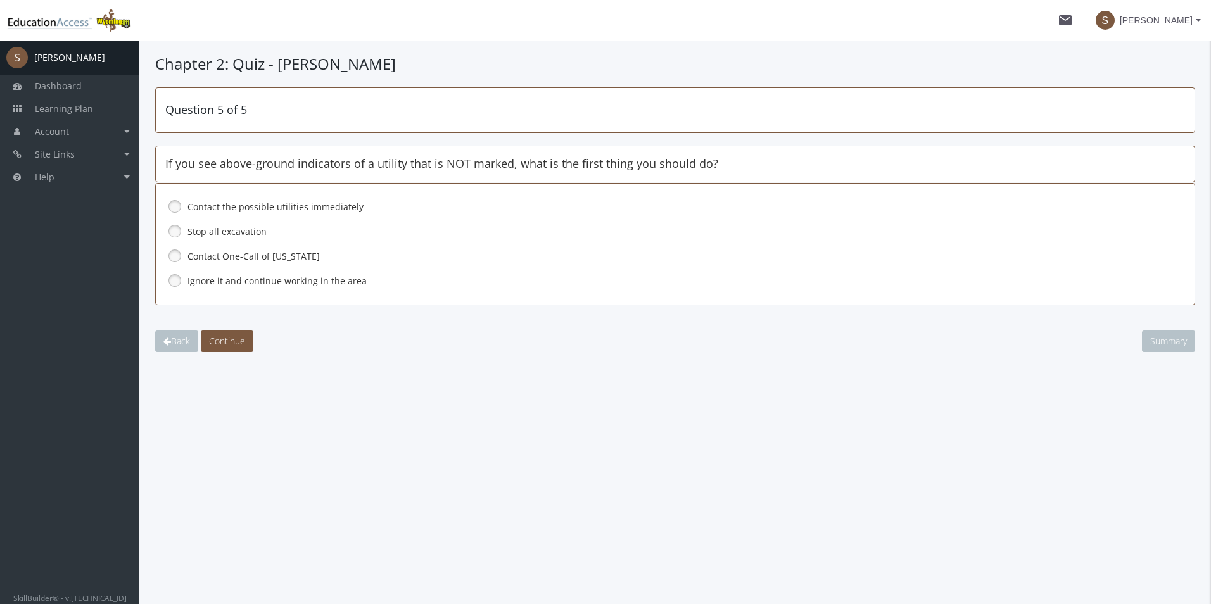
click at [175, 231] on link at bounding box center [174, 231] width 19 height 19
click at [231, 343] on span "Continue" at bounding box center [227, 341] width 36 height 12
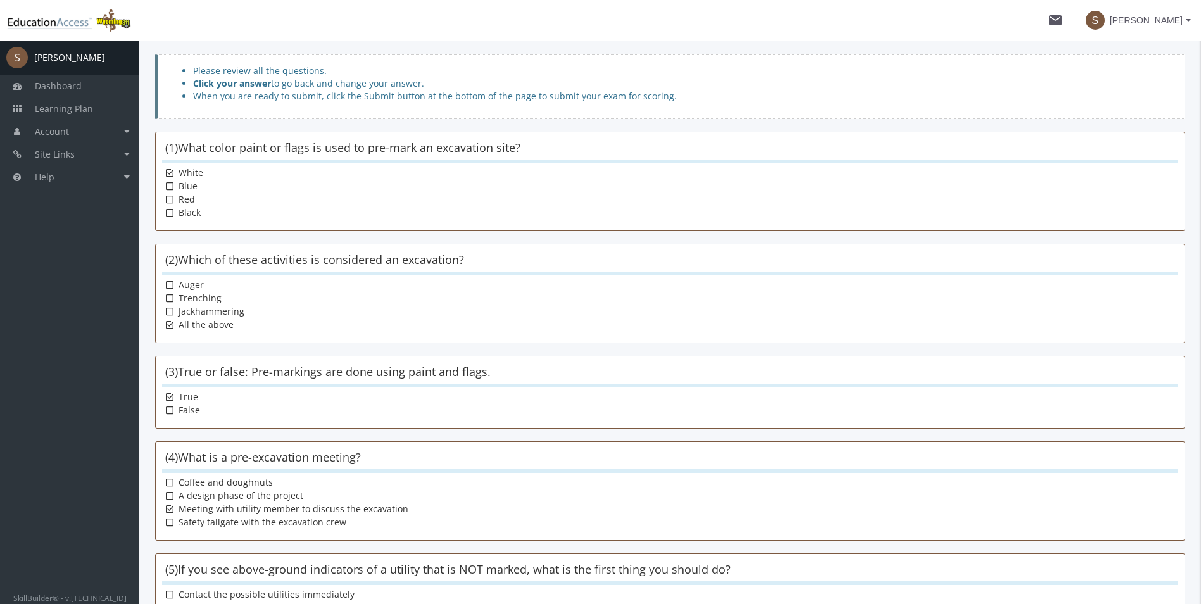
scroll to position [187, 0]
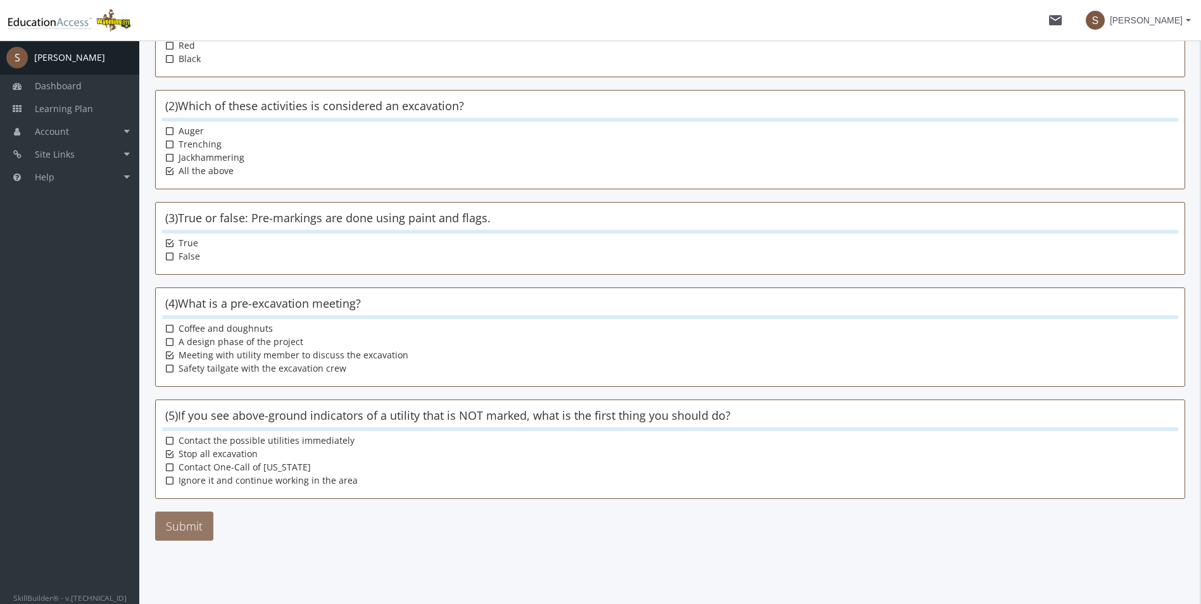
click at [191, 518] on button "Submit" at bounding box center [184, 526] width 58 height 29
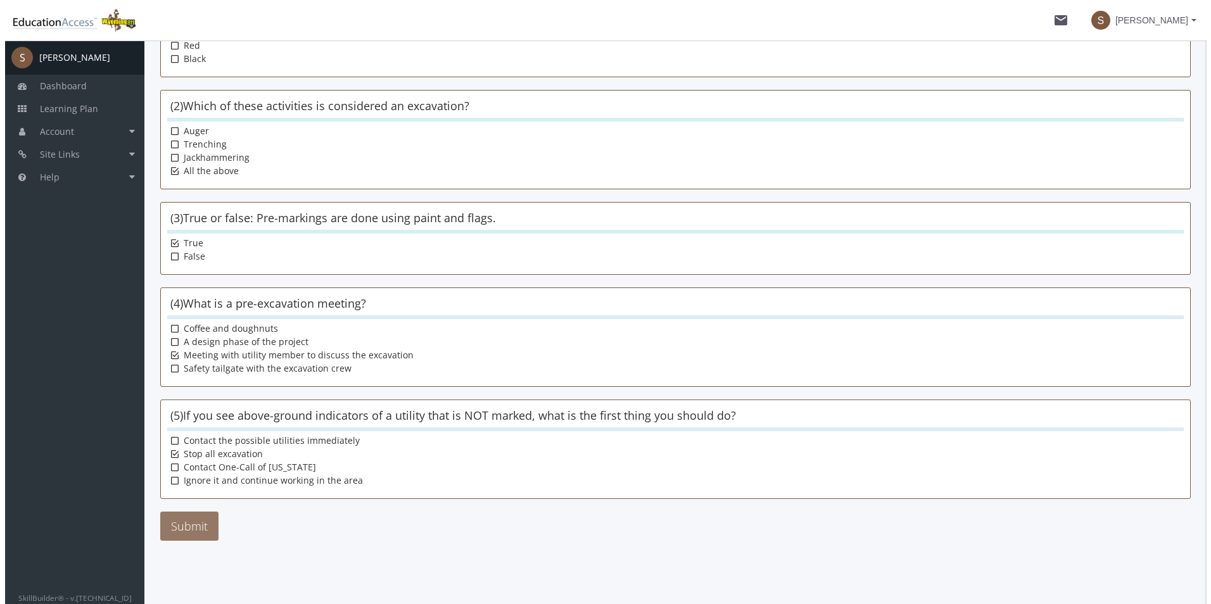
scroll to position [0, 0]
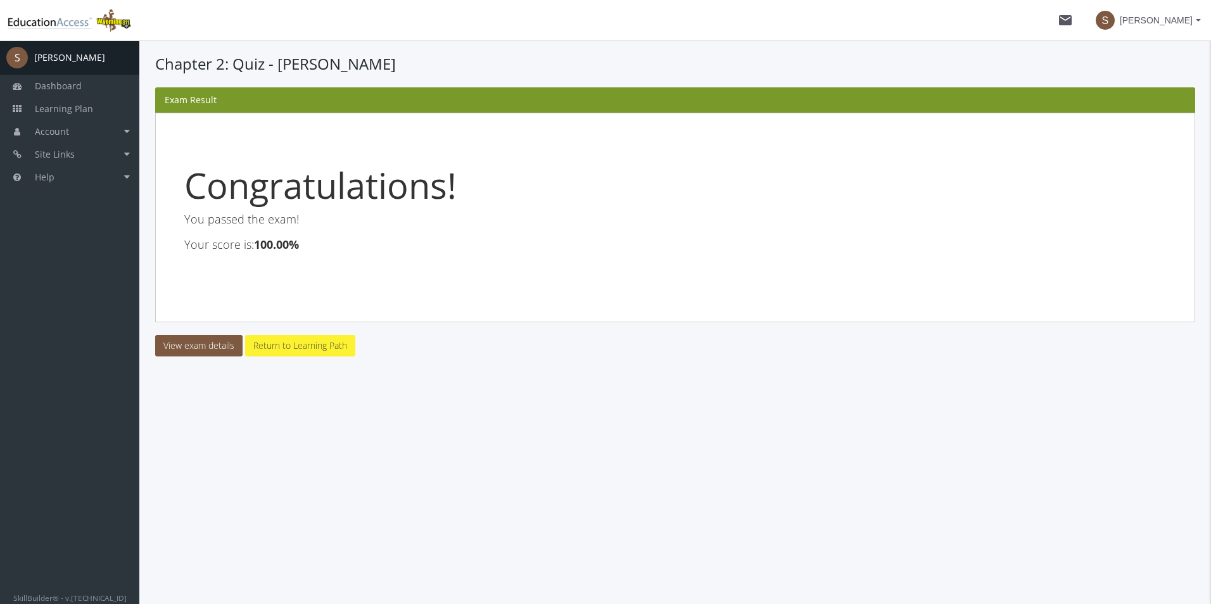
click at [279, 339] on link "Return to Learning Path" at bounding box center [300, 346] width 110 height 22
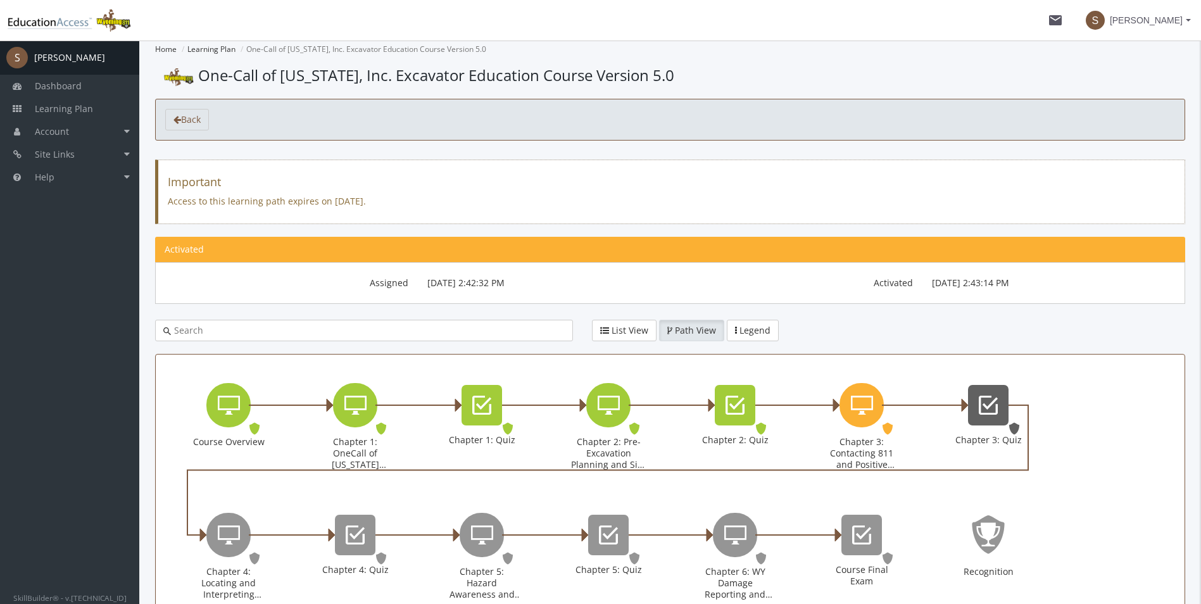
click at [986, 403] on icon "Chapter 3: Quiz" at bounding box center [988, 405] width 19 height 25
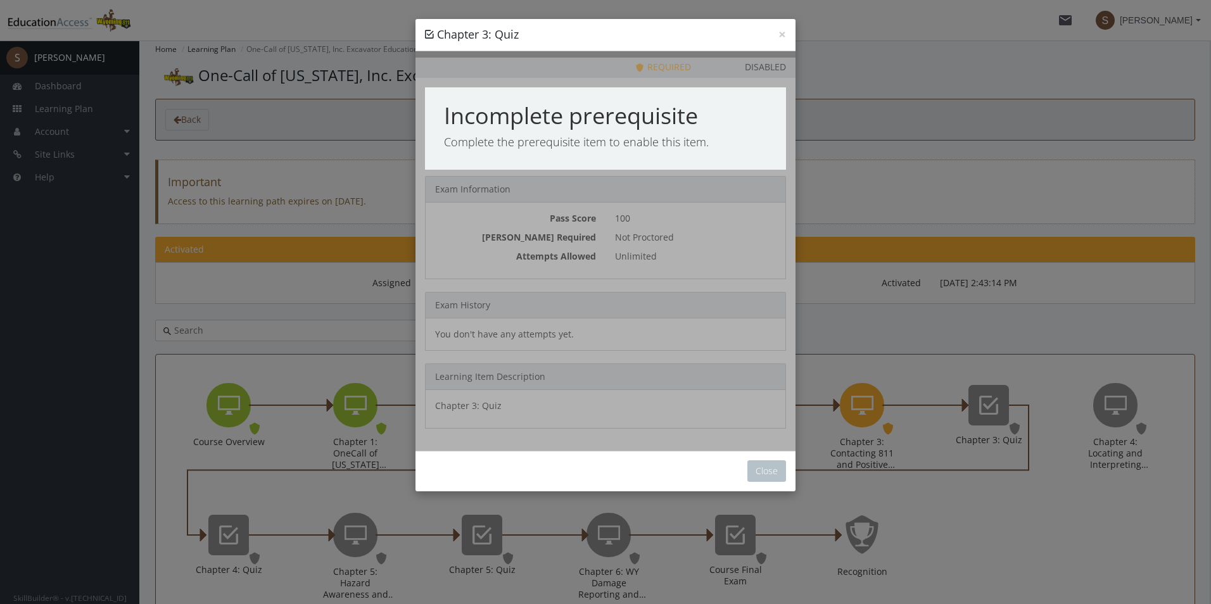
click at [934, 520] on div "× Chapter 3: Quiz Priority This Learning Item has been designated as a Priority…" at bounding box center [605, 302] width 1211 height 604
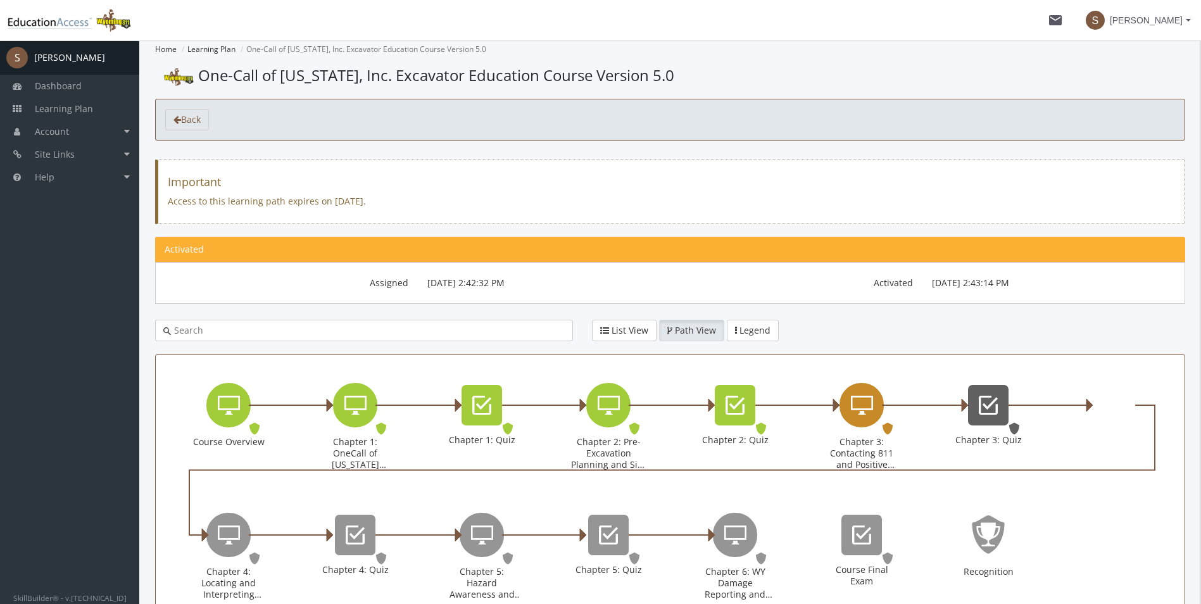
click at [861, 399] on icon "Chapter 3: Contacting 811 and Positive Response" at bounding box center [862, 405] width 22 height 25
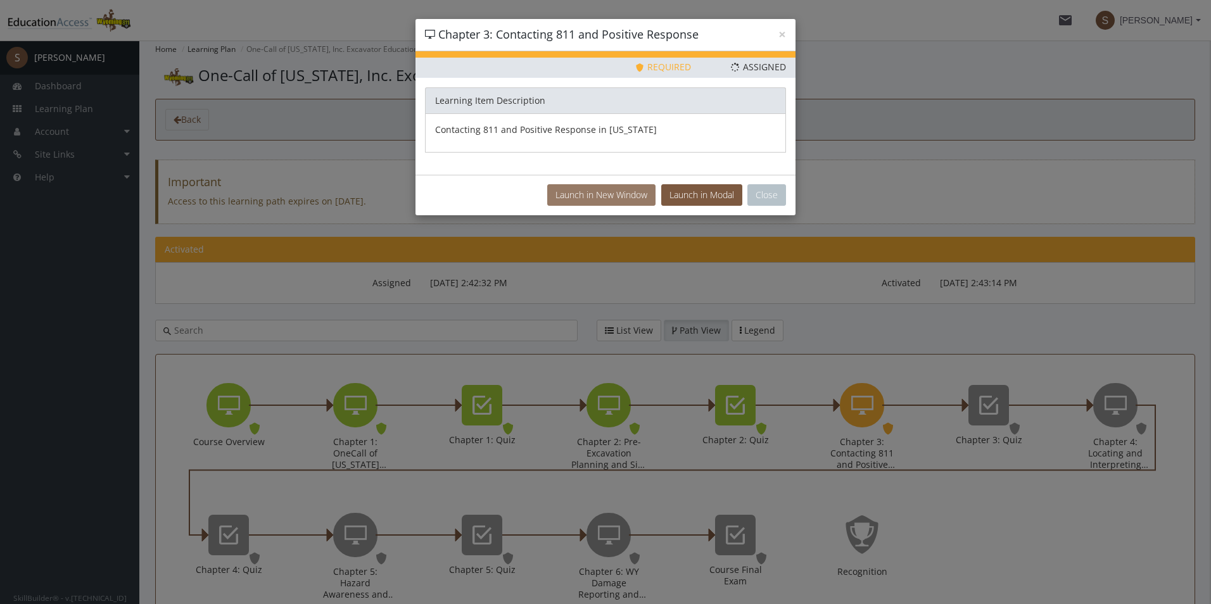
click at [630, 198] on button "Launch in New Window" at bounding box center [601, 195] width 108 height 22
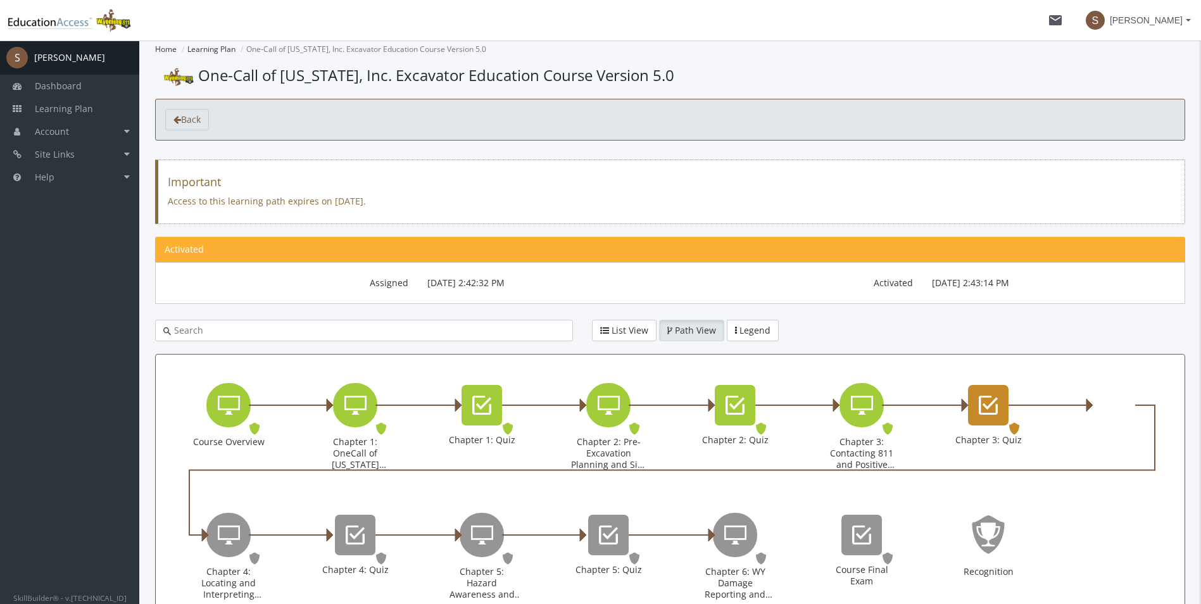
click at [992, 397] on icon "Chapter 3: Quiz" at bounding box center [988, 405] width 19 height 25
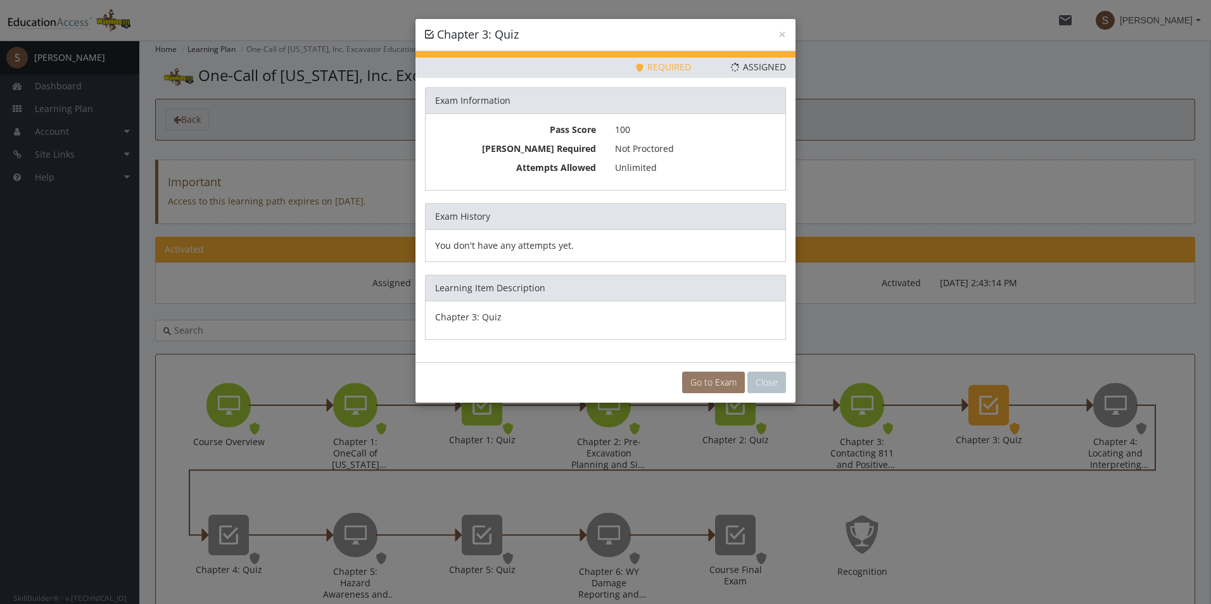
click at [708, 383] on link "Go to Exam" at bounding box center [713, 383] width 63 height 22
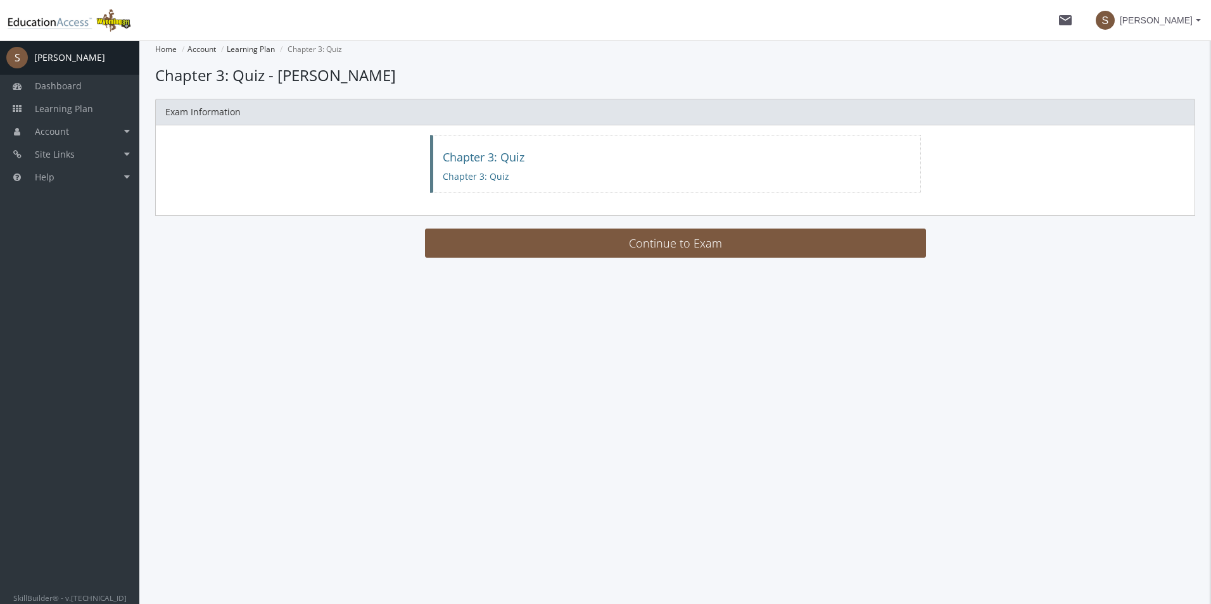
click at [743, 226] on main-section "Home Account Learning Plan Chapter 3: Quiz Loading... Chapter 3: Quiz - [PERSON…" at bounding box center [675, 154] width 1040 height 226
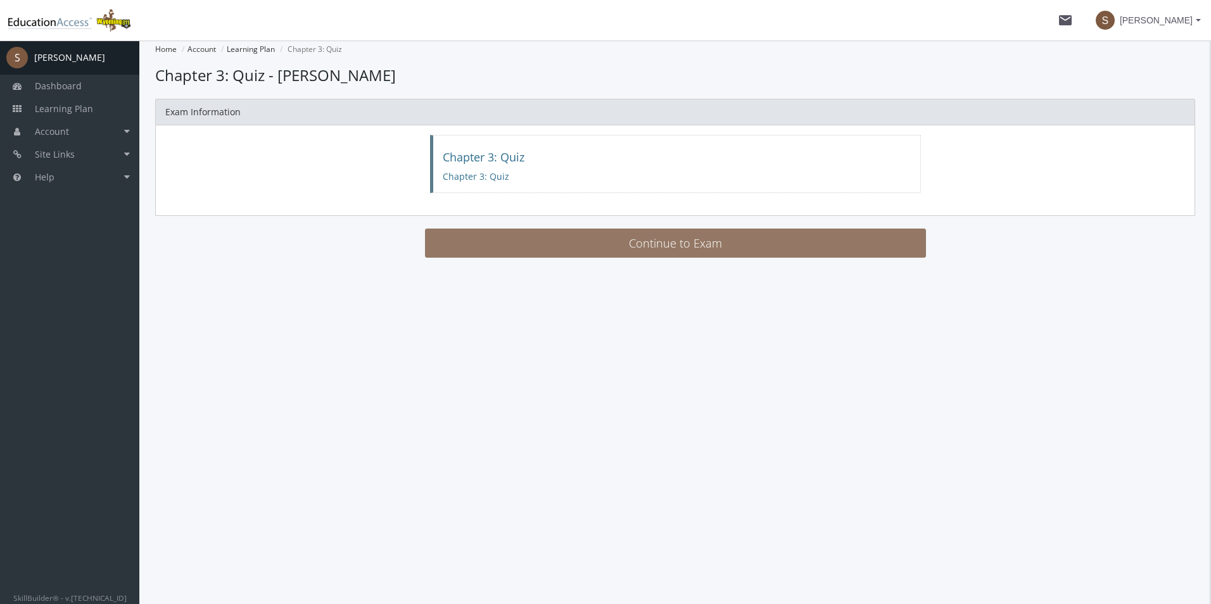
click at [742, 241] on button "Continue to Exam" at bounding box center [675, 243] width 501 height 29
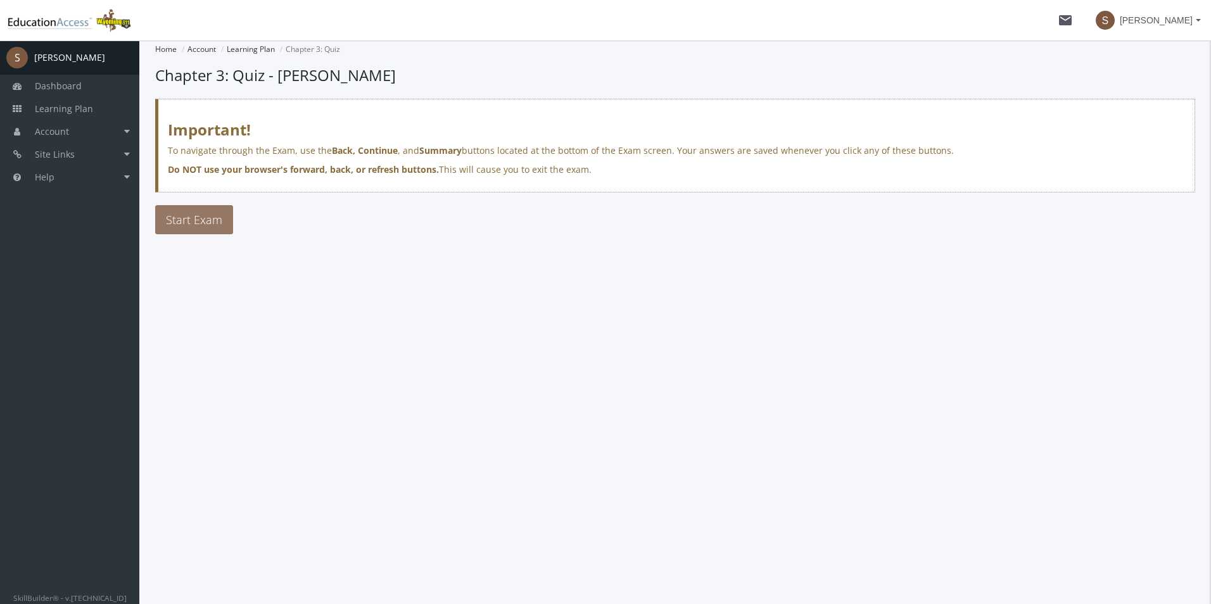
click at [208, 219] on span "Start Exam" at bounding box center [194, 219] width 56 height 15
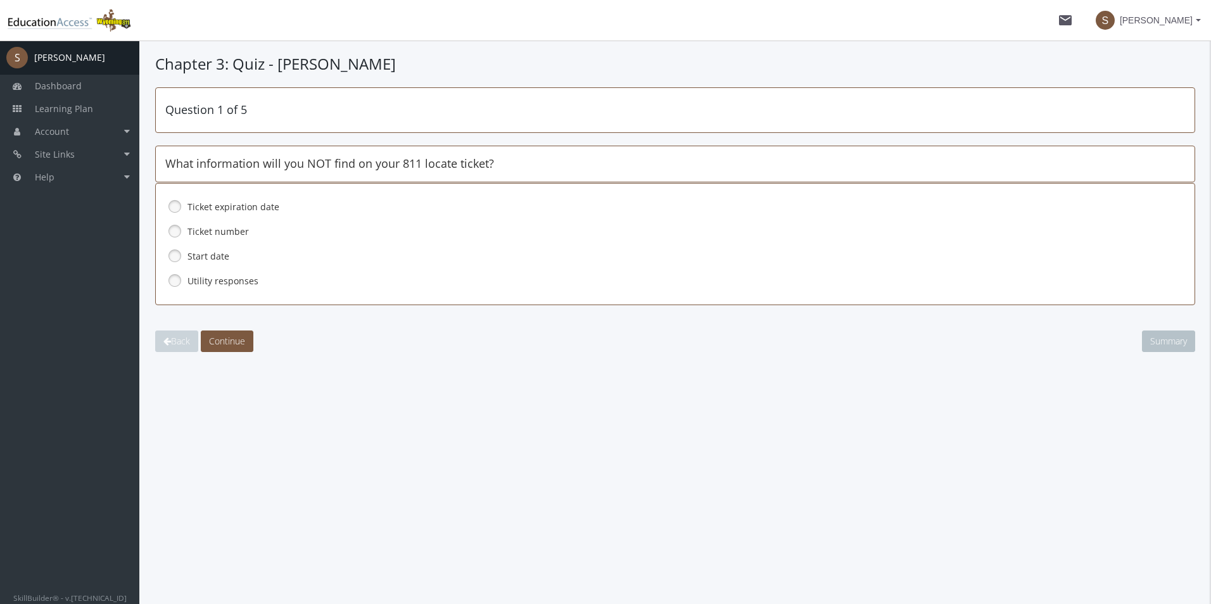
click at [175, 279] on link at bounding box center [174, 280] width 19 height 19
click at [221, 341] on span "Continue" at bounding box center [227, 341] width 36 height 12
click at [175, 277] on link at bounding box center [174, 280] width 19 height 19
click at [234, 337] on span "Continue" at bounding box center [227, 341] width 36 height 12
click at [170, 232] on link at bounding box center [174, 231] width 19 height 19
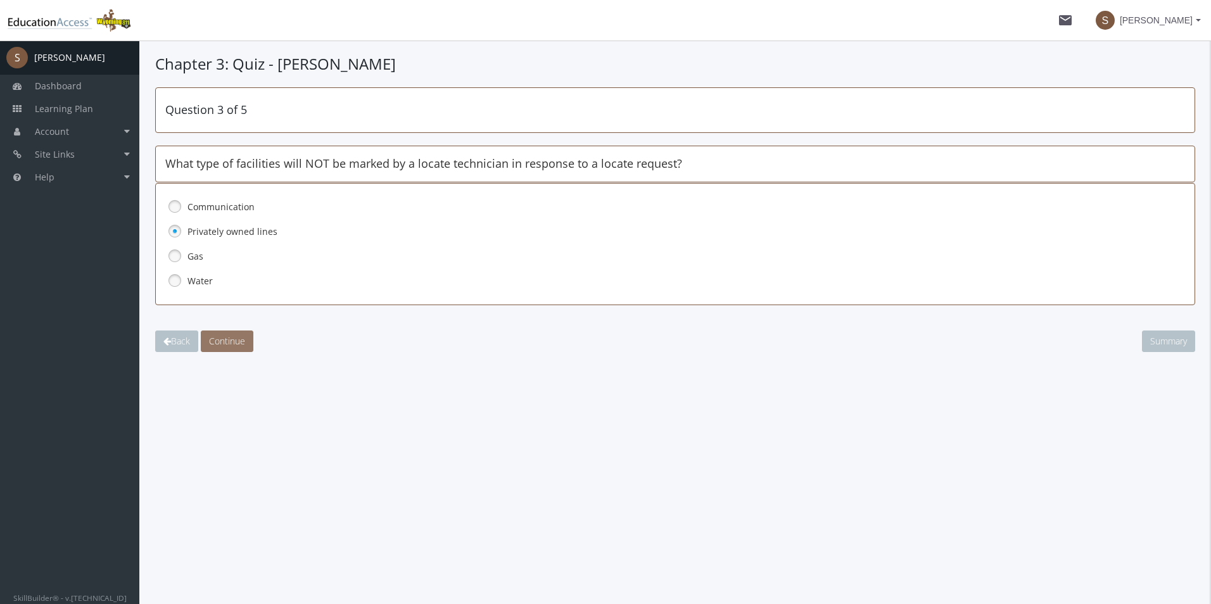
click at [226, 343] on span "Continue" at bounding box center [227, 341] width 36 height 12
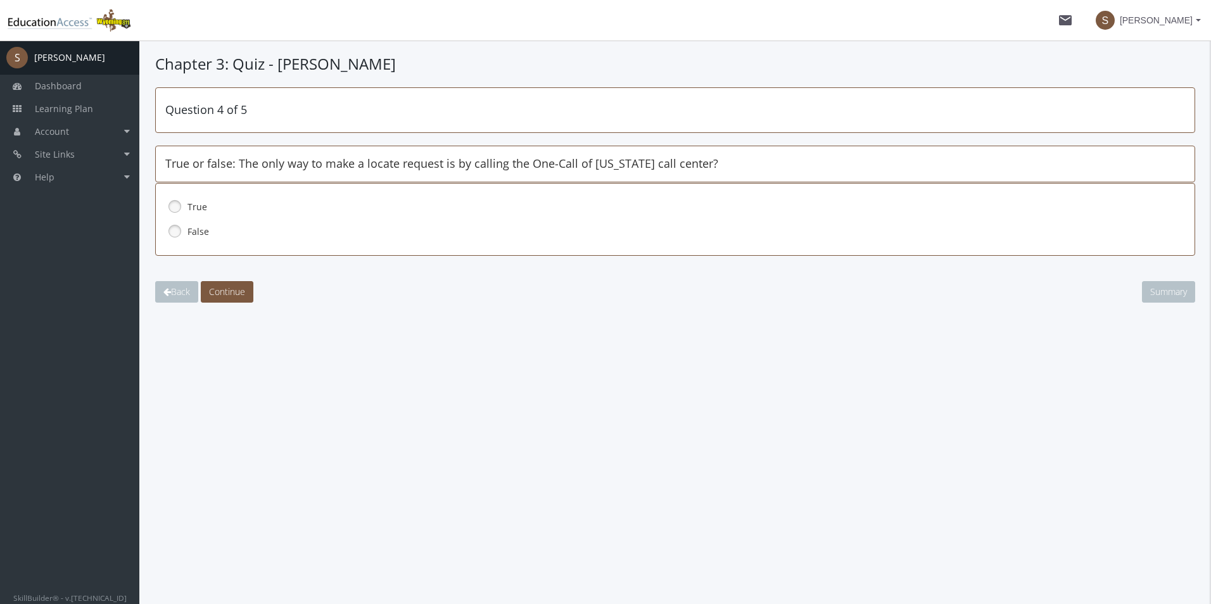
click at [172, 232] on link at bounding box center [174, 231] width 19 height 19
click at [227, 290] on span "Continue" at bounding box center [227, 292] width 36 height 12
click at [174, 233] on link at bounding box center [174, 231] width 19 height 19
click at [220, 291] on span "Continue" at bounding box center [227, 292] width 36 height 12
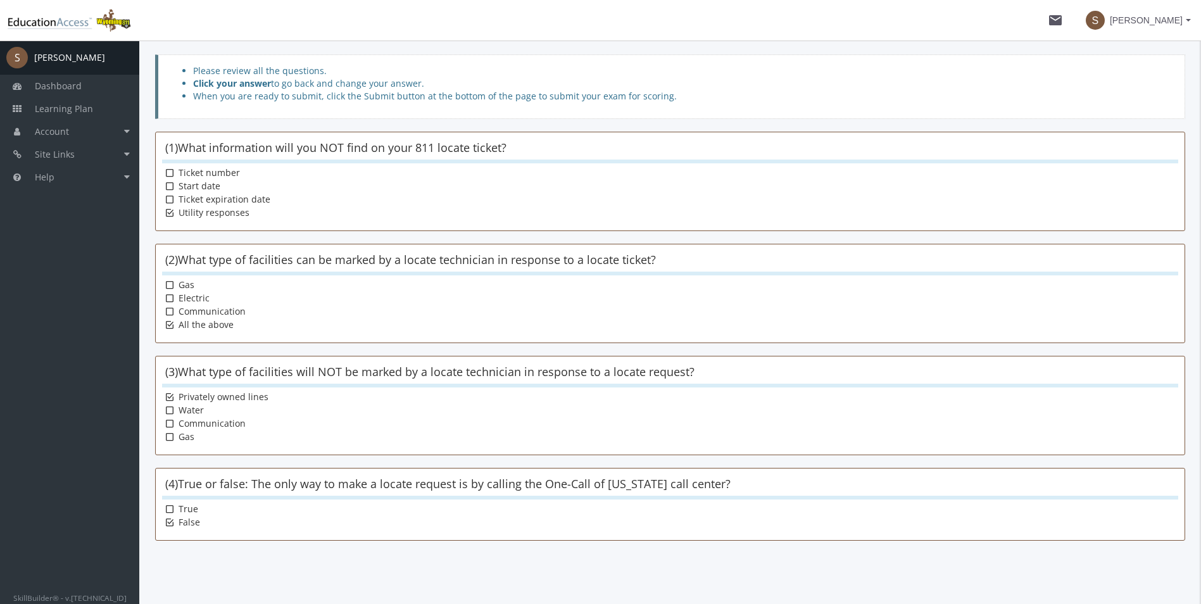
scroll to position [160, 0]
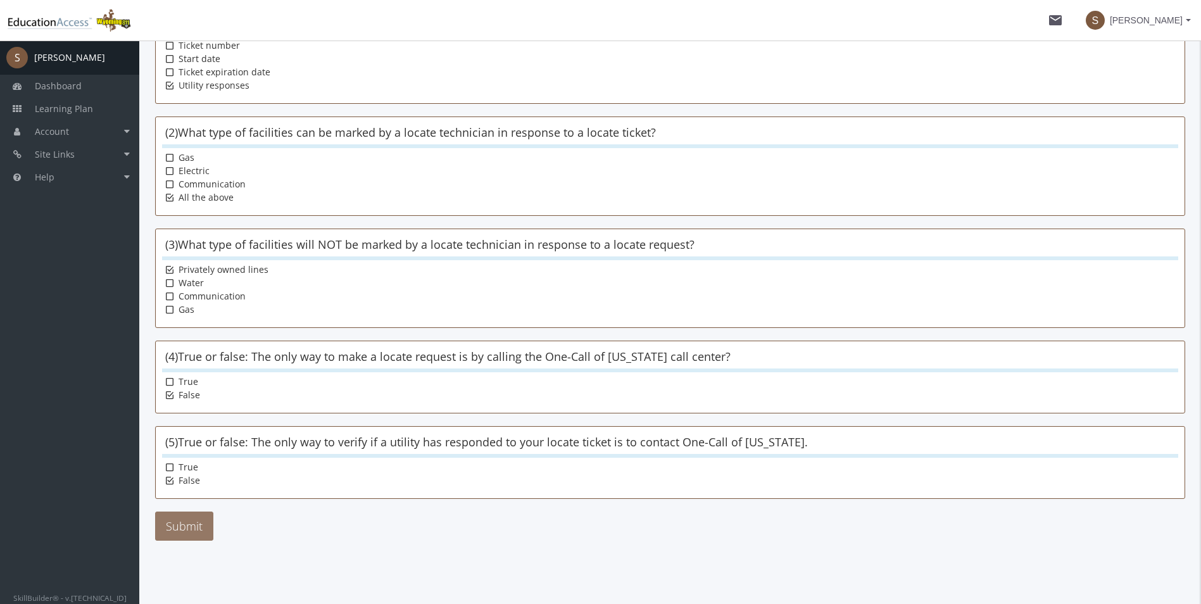
click at [179, 523] on button "Submit" at bounding box center [184, 526] width 58 height 29
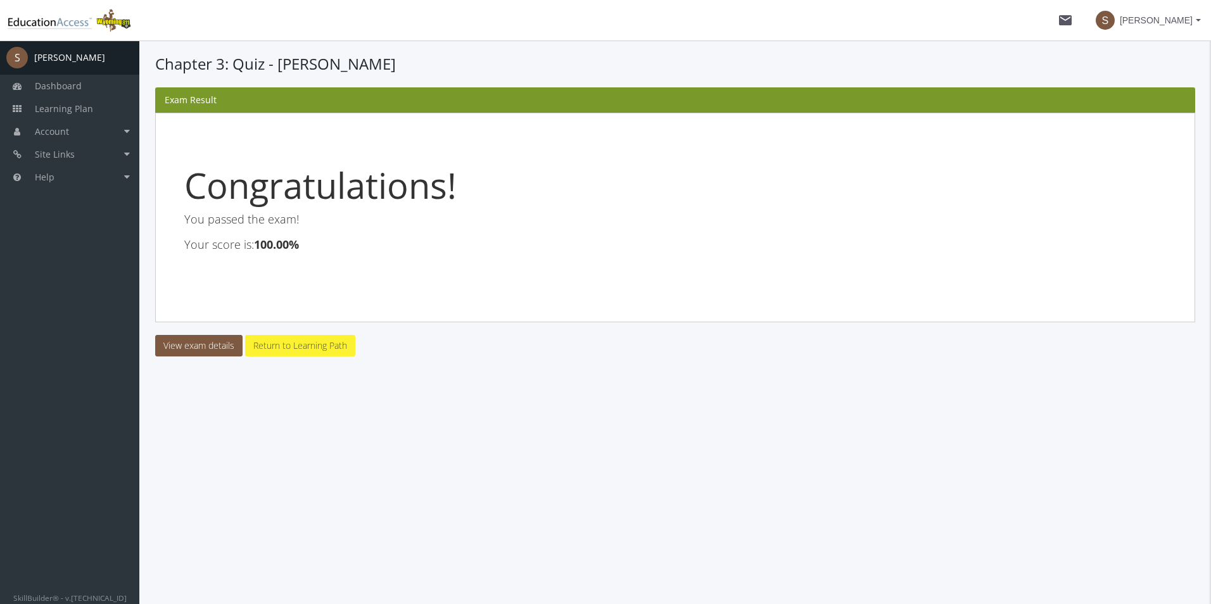
click at [289, 345] on link "Return to Learning Path" at bounding box center [300, 346] width 110 height 22
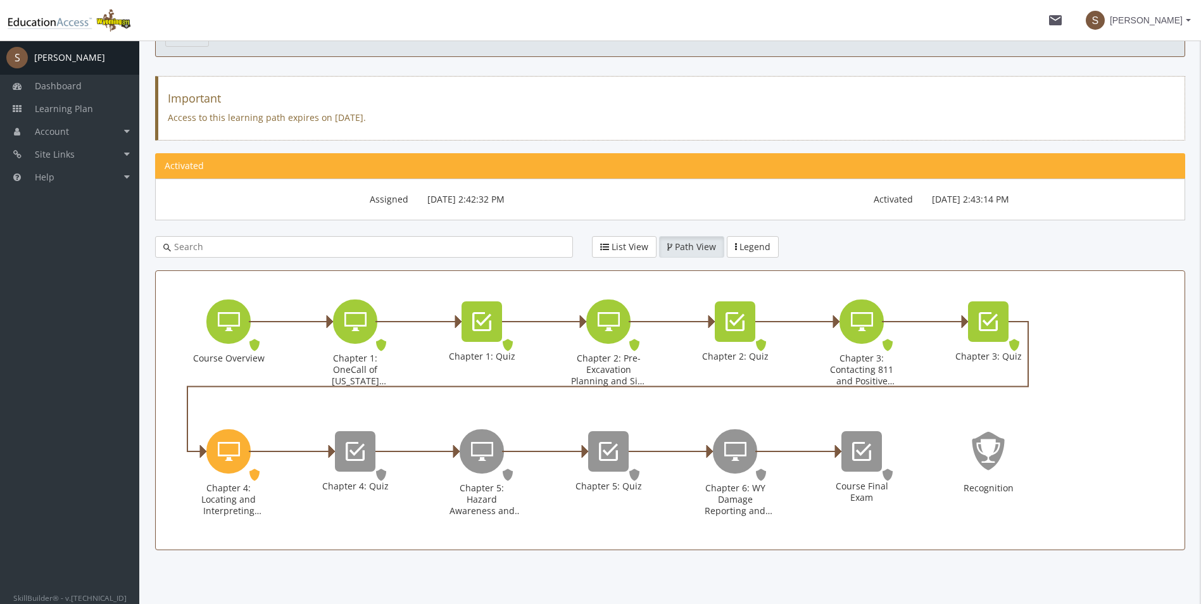
scroll to position [93, 0]
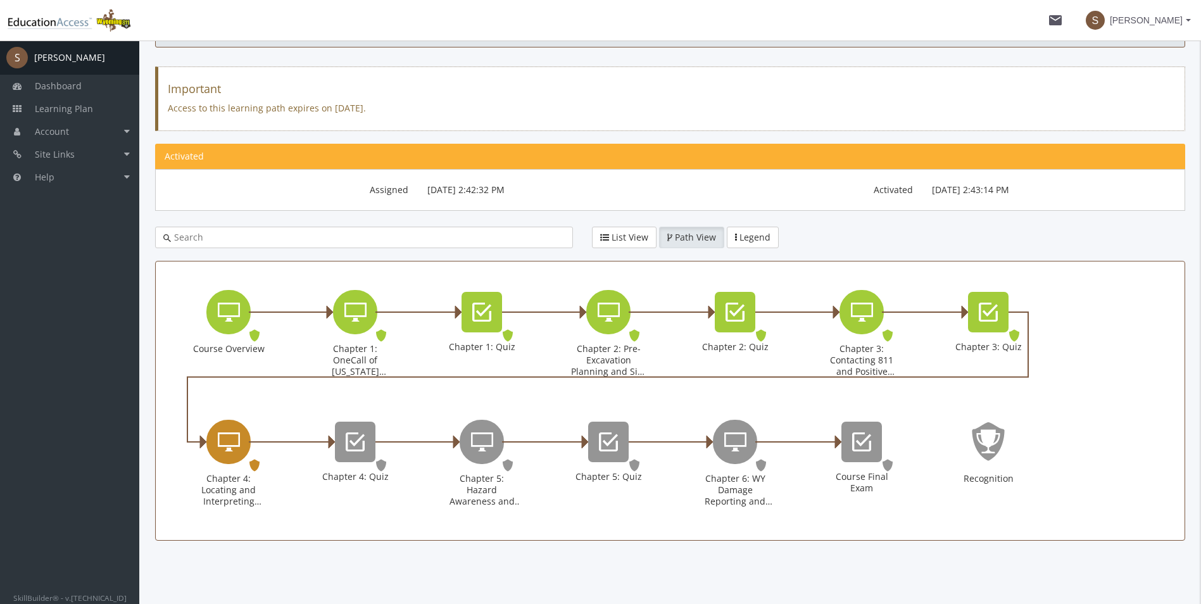
click at [230, 443] on icon "Chapter 4: Locating and Interpreting Markings" at bounding box center [229, 441] width 22 height 25
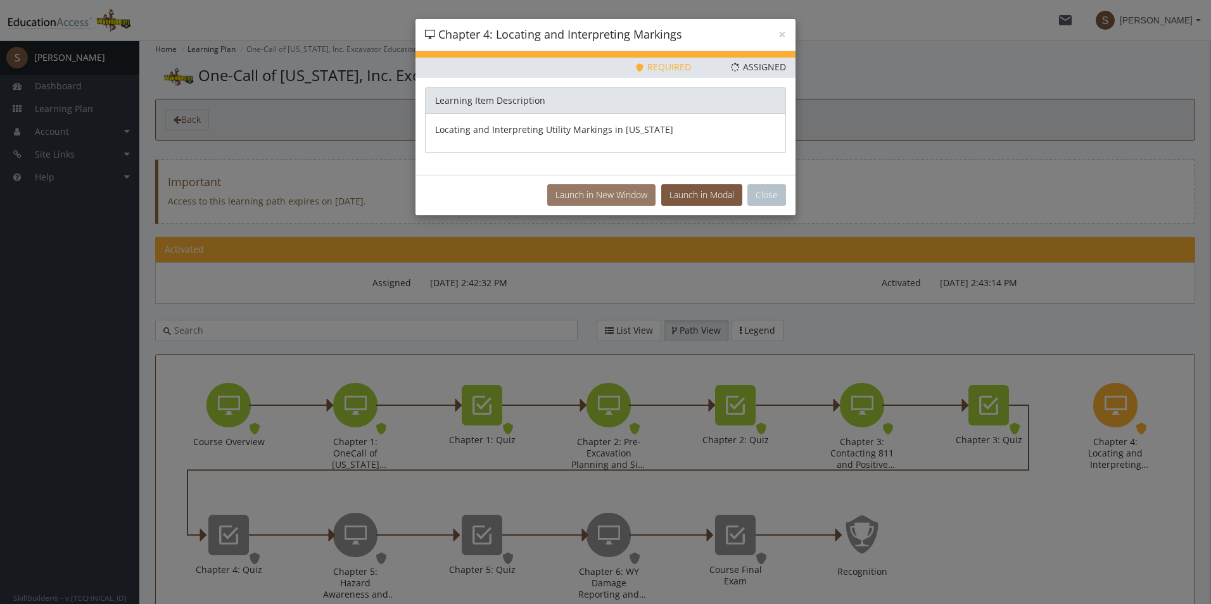
click at [572, 192] on button "Launch in New Window" at bounding box center [601, 195] width 108 height 22
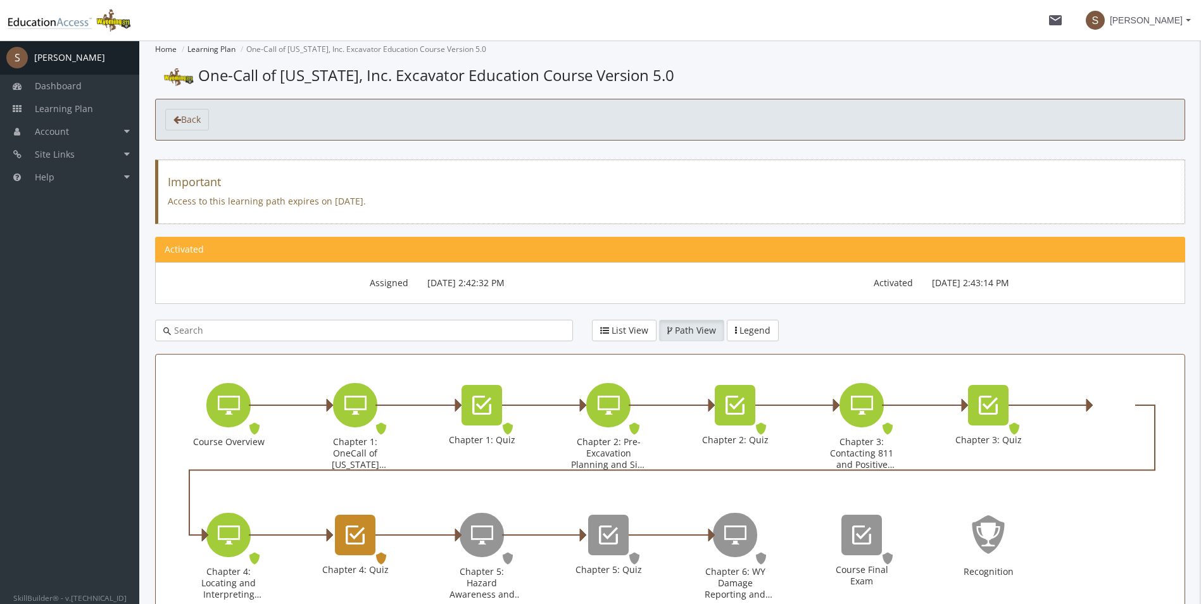
click at [357, 531] on icon "Chapter 4: Quiz" at bounding box center [355, 535] width 19 height 25
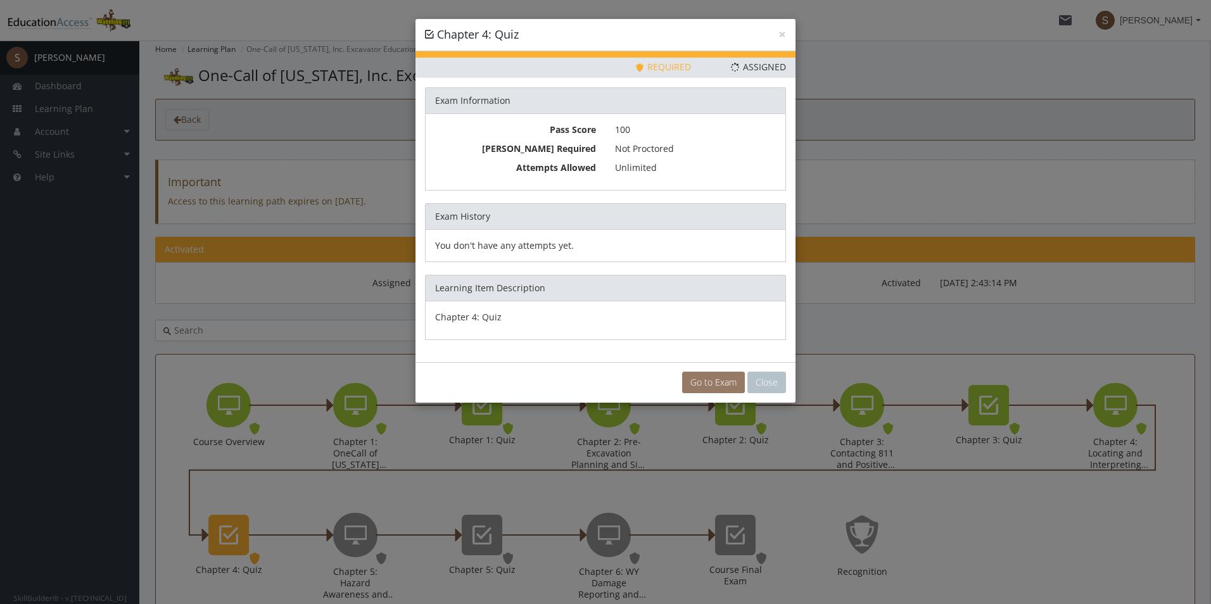
click at [700, 383] on link "Go to Exam" at bounding box center [713, 383] width 63 height 22
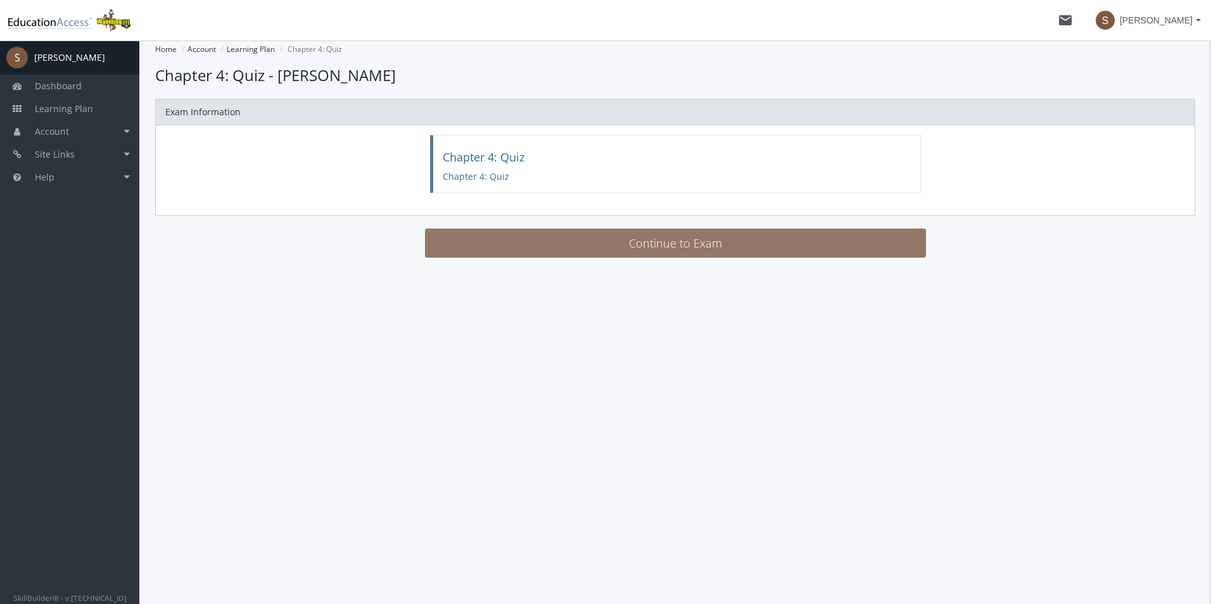
click at [667, 246] on button "Continue to Exam" at bounding box center [675, 243] width 501 height 29
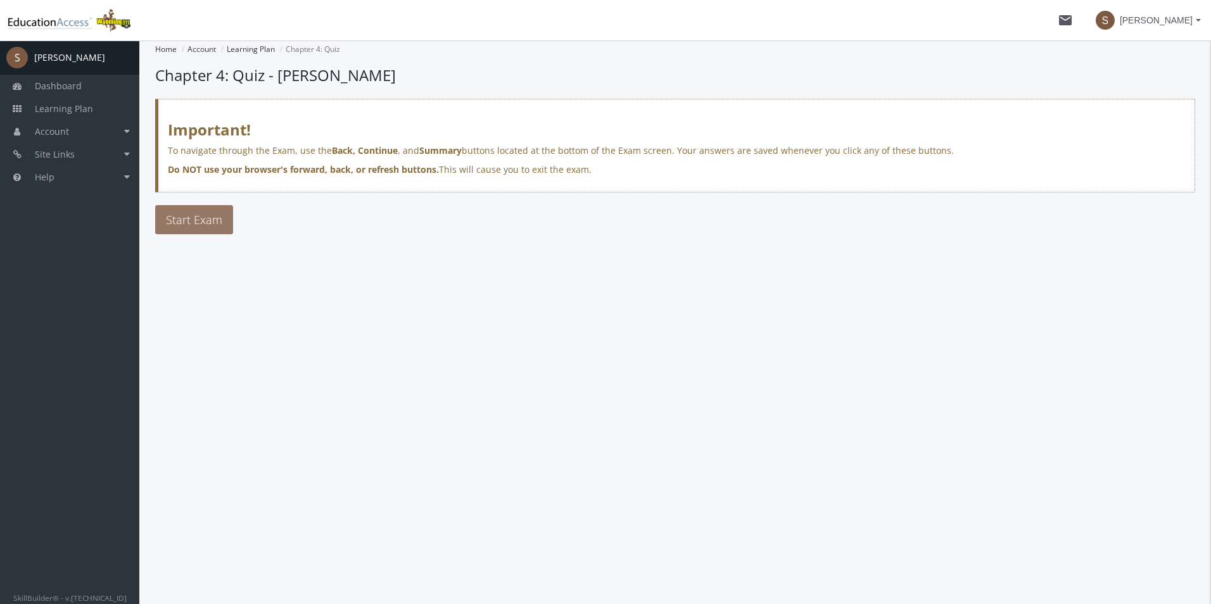
click at [202, 222] on button "Start Exam" at bounding box center [194, 219] width 78 height 29
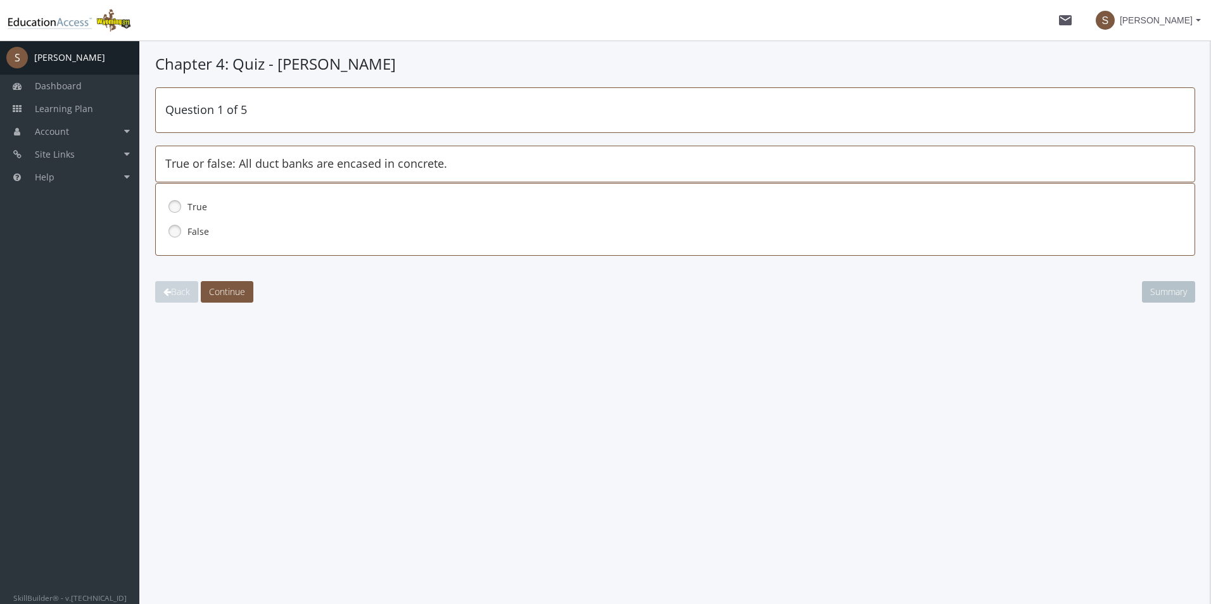
click at [173, 229] on link at bounding box center [174, 231] width 19 height 19
click at [242, 277] on div "Question 1 of 5 True or false: All duct banks are encased in concrete. True Fal…" at bounding box center [675, 194] width 1040 height 215
click at [238, 291] on span "Continue" at bounding box center [227, 292] width 36 height 12
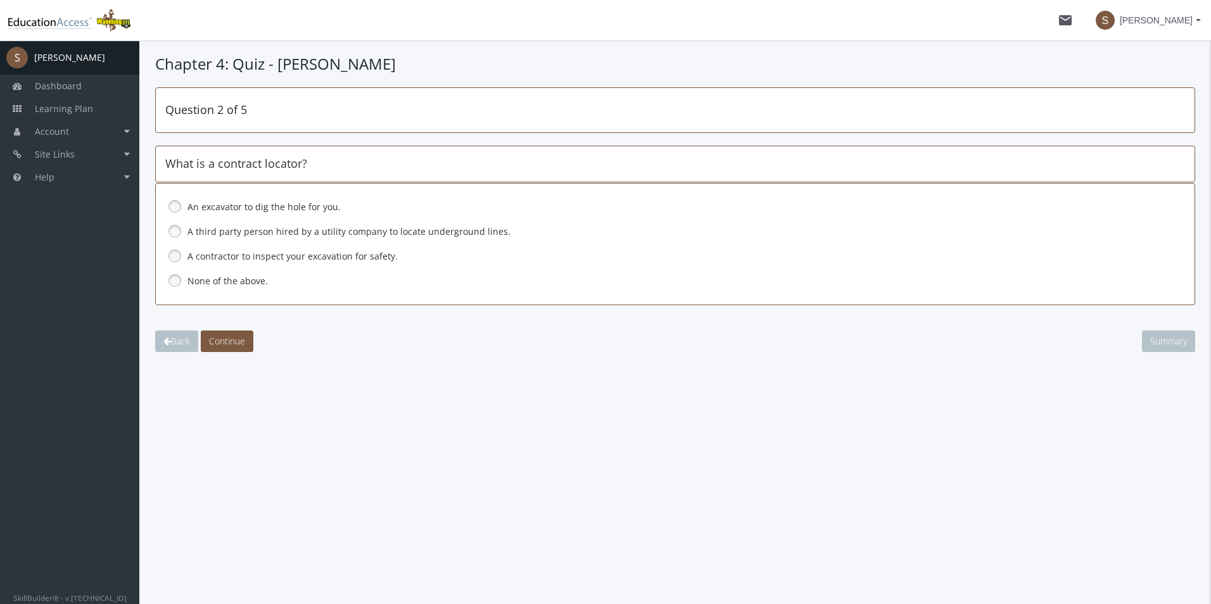
click at [179, 229] on link at bounding box center [174, 231] width 19 height 19
click at [222, 345] on span "Continue" at bounding box center [227, 341] width 36 height 12
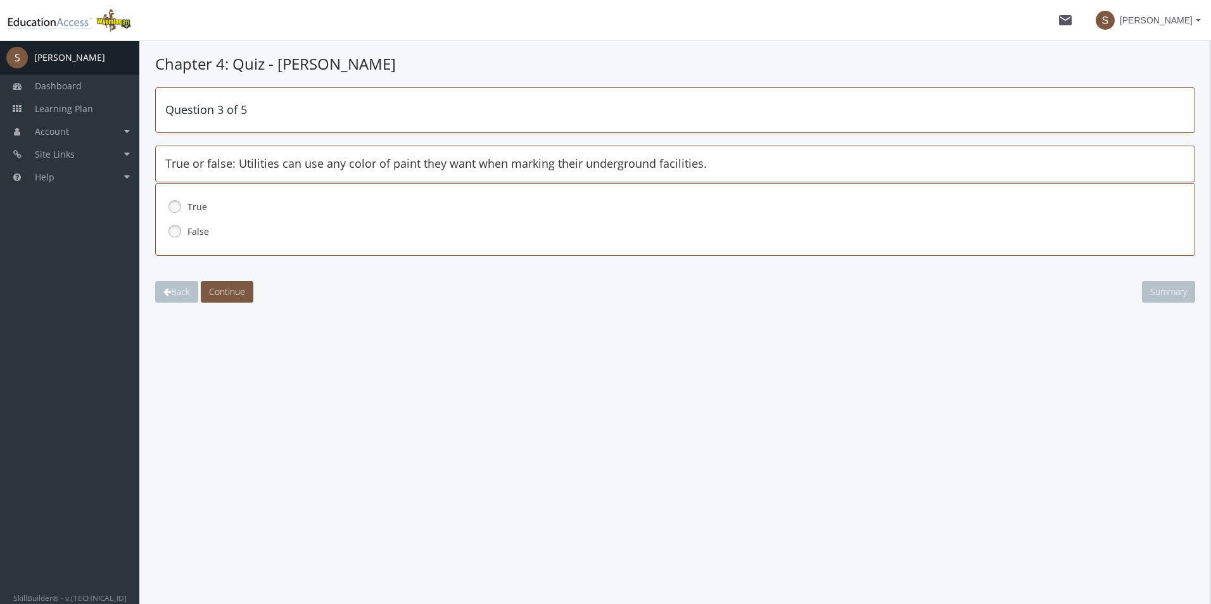
click at [175, 231] on link at bounding box center [174, 231] width 19 height 19
click at [217, 293] on span "Continue" at bounding box center [227, 292] width 36 height 12
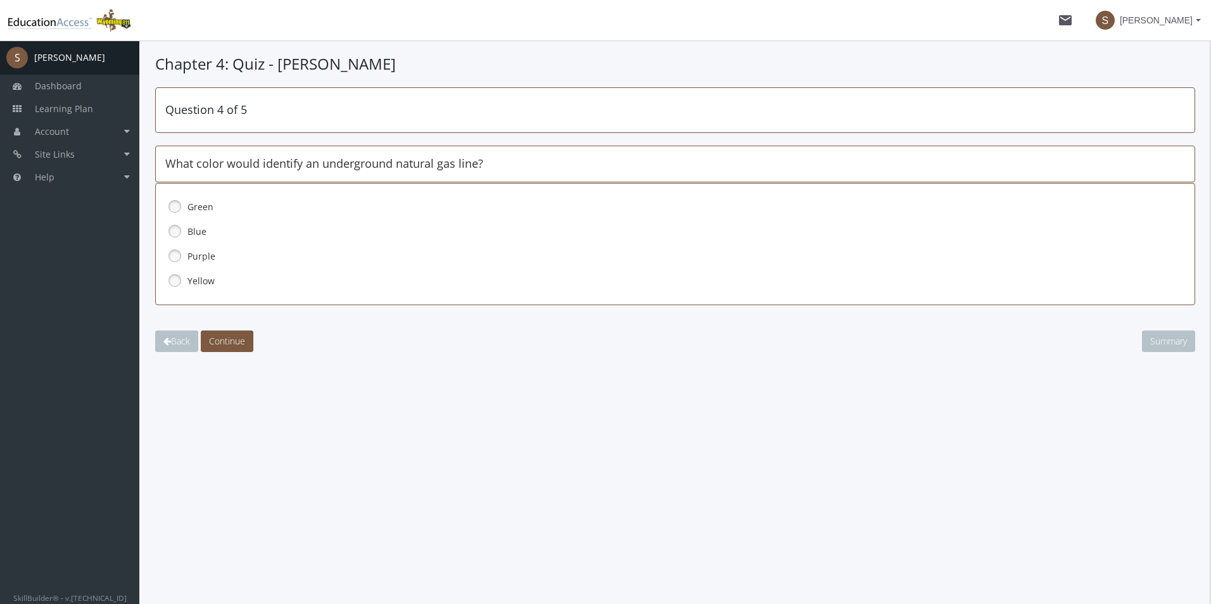
click at [174, 282] on link at bounding box center [174, 280] width 19 height 19
click at [218, 336] on span "Continue" at bounding box center [227, 341] width 36 height 12
click at [172, 229] on link at bounding box center [174, 231] width 19 height 19
click at [235, 345] on span "Continue" at bounding box center [227, 341] width 36 height 12
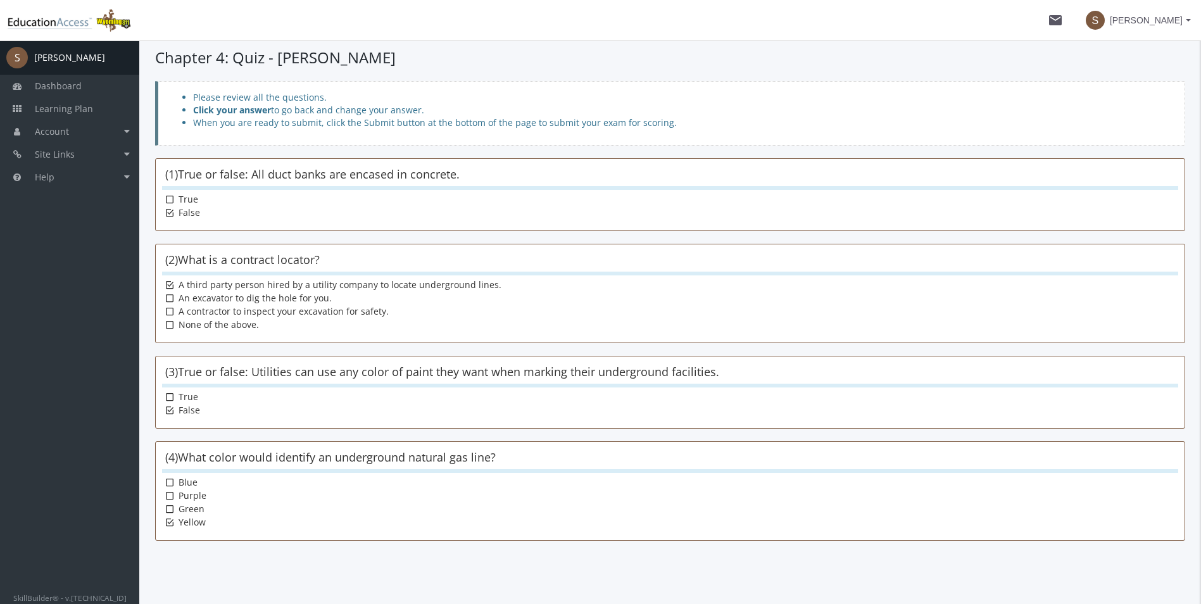
scroll to position [160, 0]
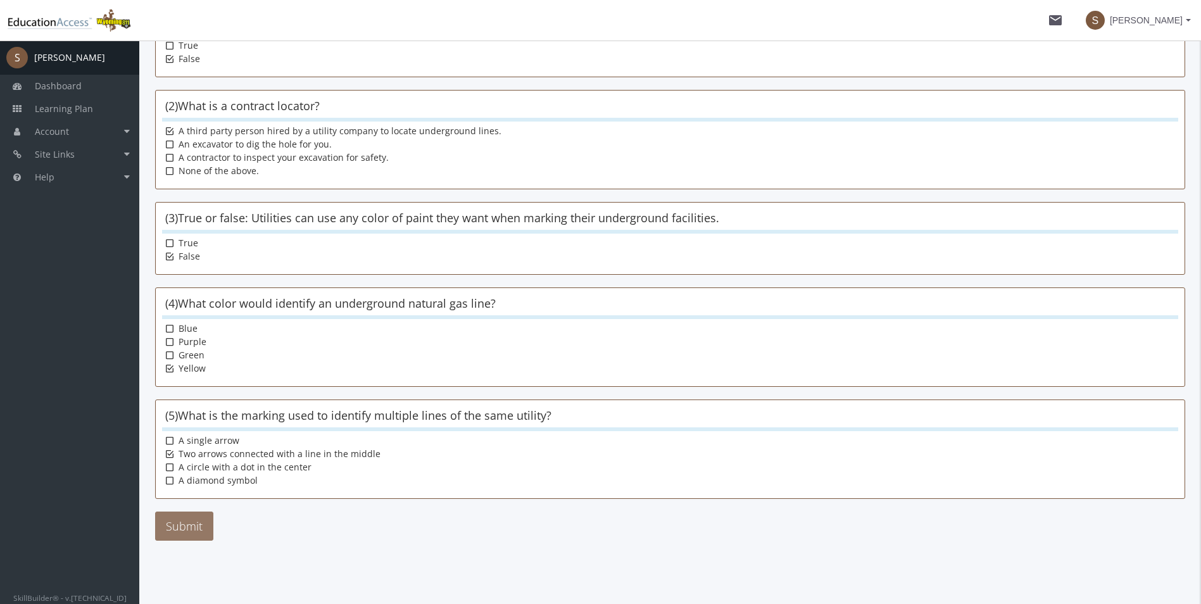
click at [196, 529] on button "Submit" at bounding box center [184, 526] width 58 height 29
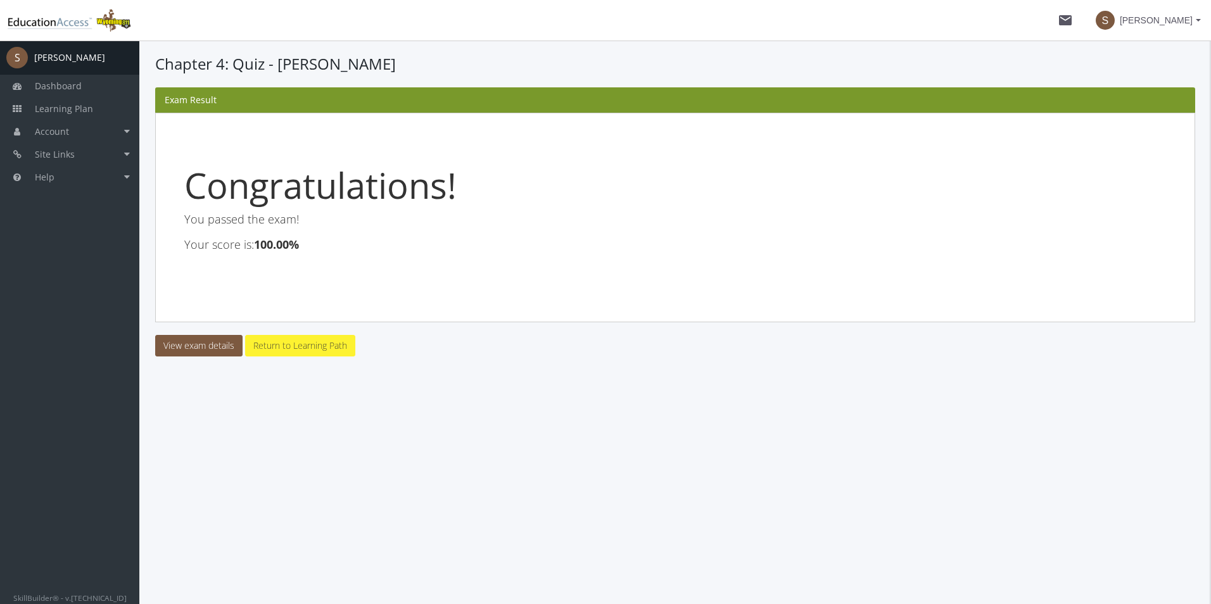
click at [270, 350] on link "Return to Learning Path" at bounding box center [300, 346] width 110 height 22
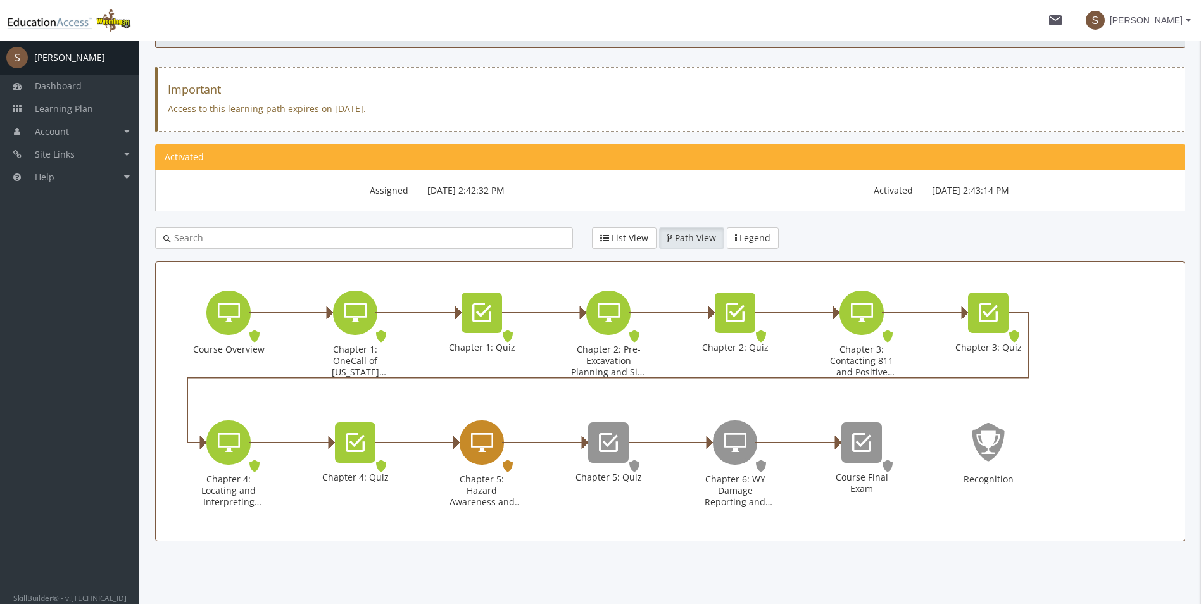
scroll to position [93, 0]
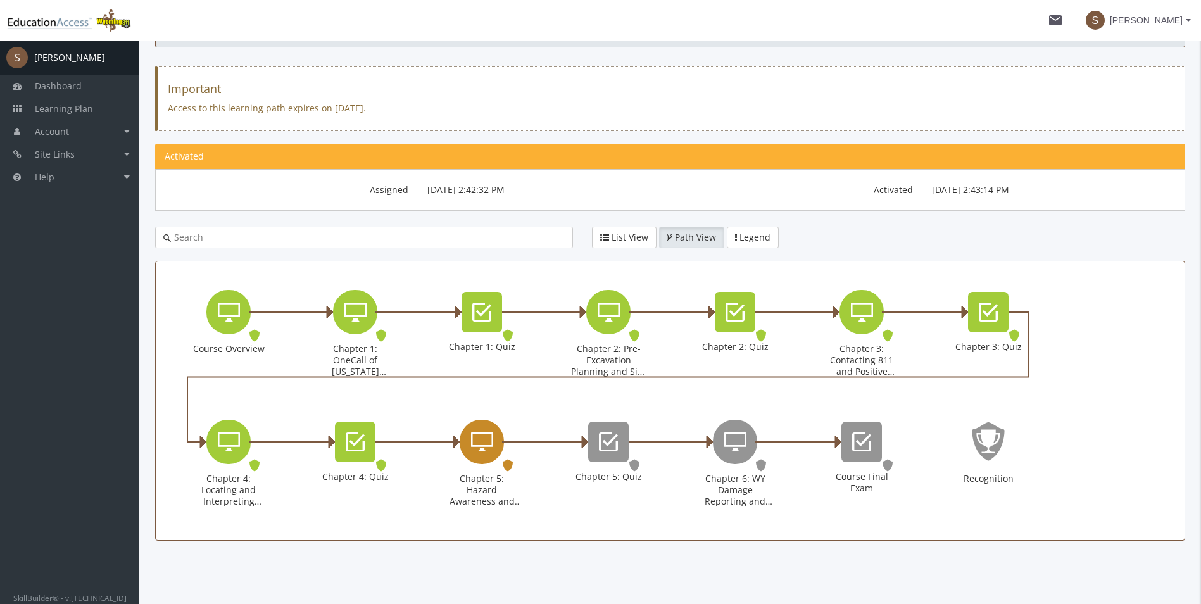
click at [492, 438] on icon "Chapter 5: Hazard Awareness and Excavation Best Practices" at bounding box center [482, 441] width 22 height 25
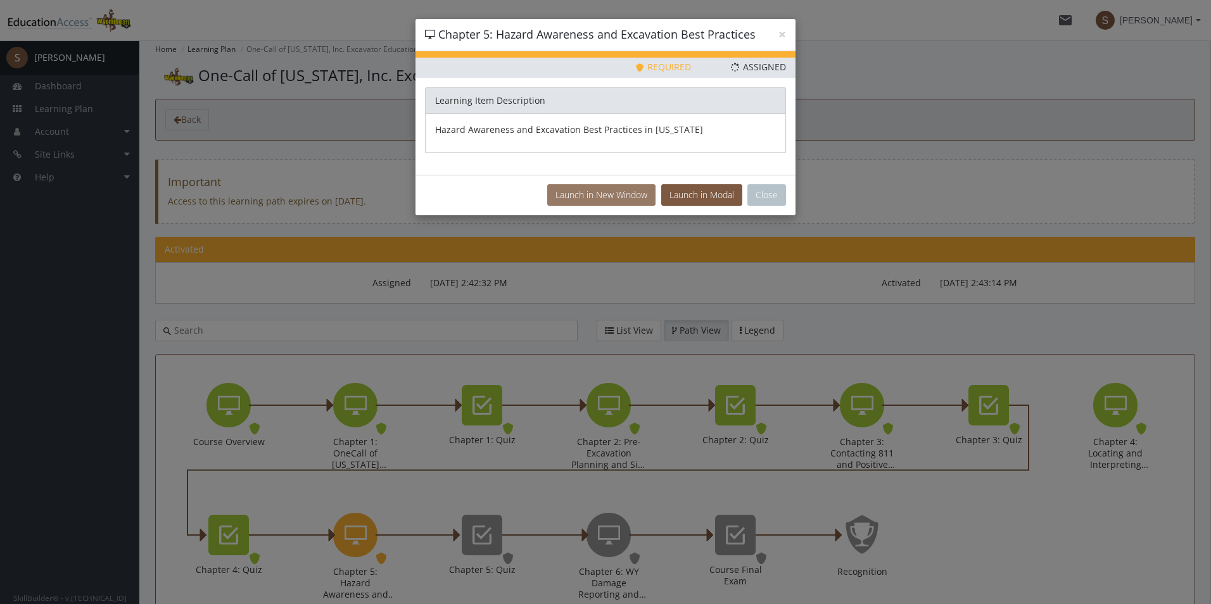
click at [630, 189] on button "Launch in New Window" at bounding box center [601, 195] width 108 height 22
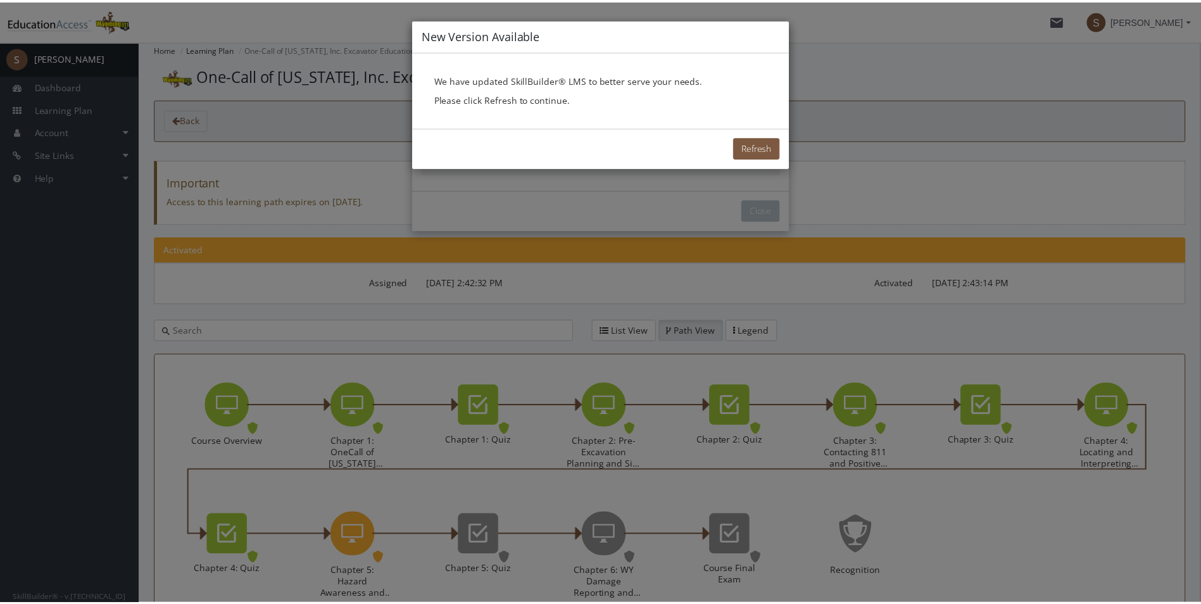
scroll to position [20, 0]
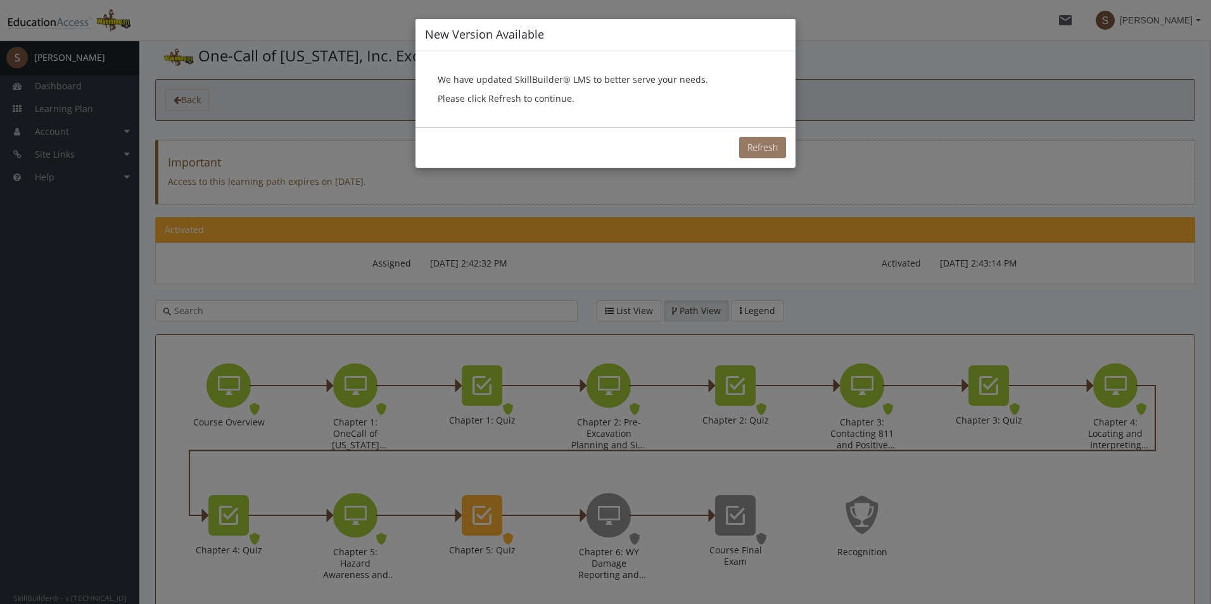
click at [763, 156] on button "Refresh" at bounding box center [762, 148] width 47 height 22
